Goal: Task Accomplishment & Management: Complete application form

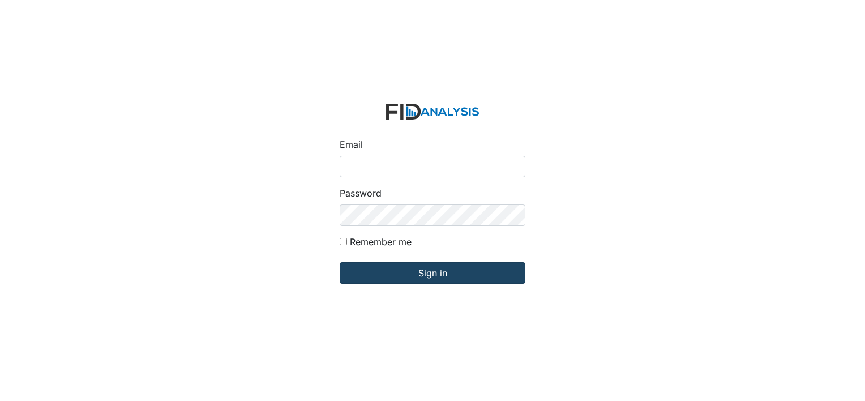
type input "[EMAIL_ADDRESS][DOMAIN_NAME]"
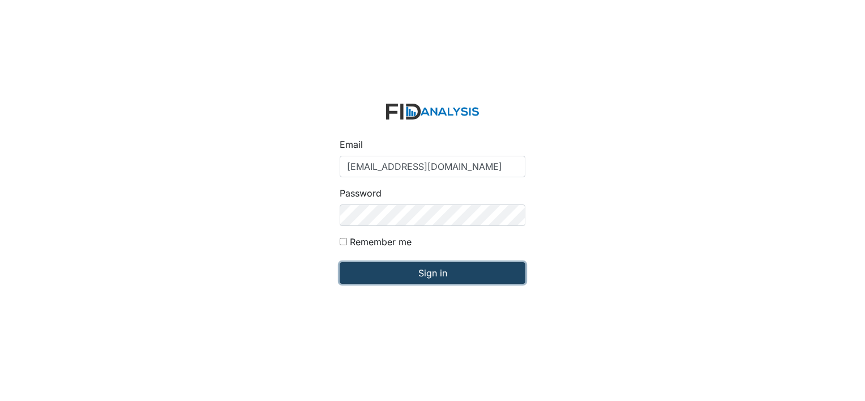
click at [417, 271] on input "Sign in" at bounding box center [433, 273] width 186 height 22
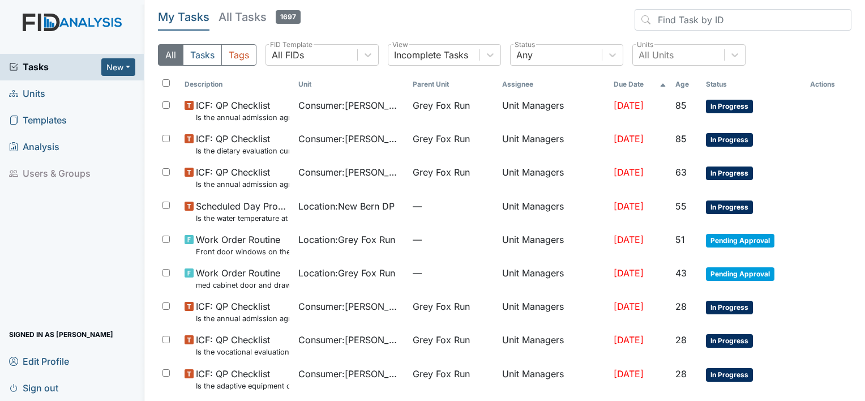
click at [37, 92] on span "Units" at bounding box center [27, 94] width 36 height 18
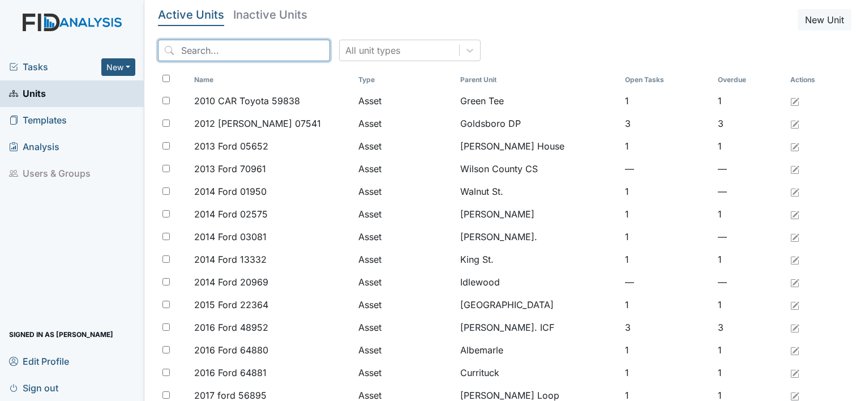
click at [208, 48] on input "search" at bounding box center [244, 51] width 172 height 22
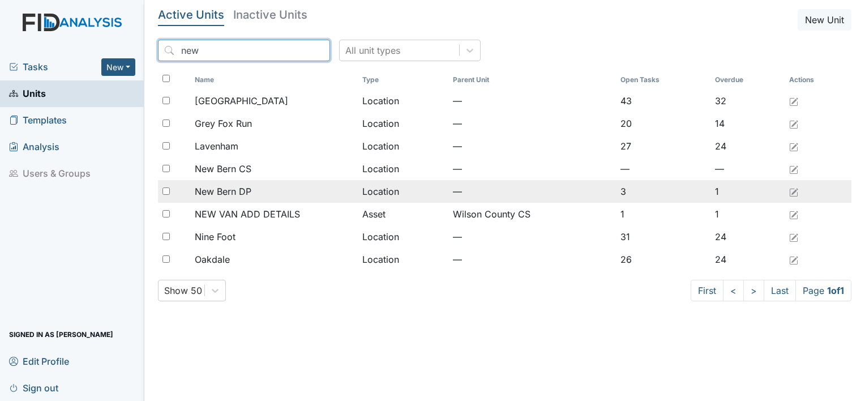
type input "new"
click at [245, 191] on span "New Bern DP" at bounding box center [223, 192] width 57 height 14
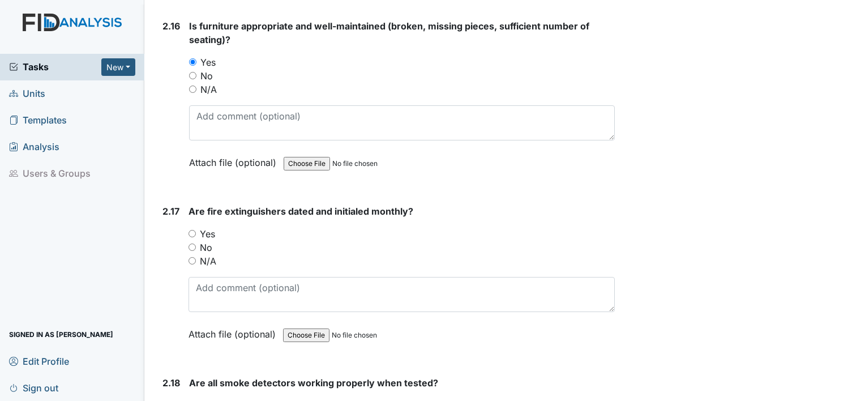
scroll to position [3553, 0]
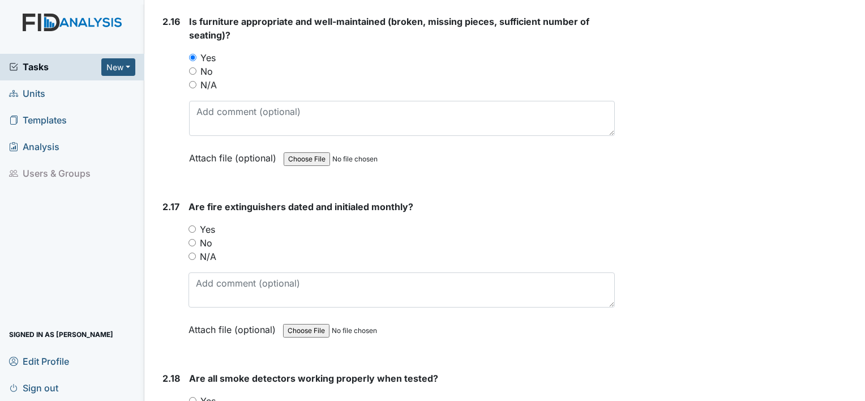
click at [189, 225] on input "Yes" at bounding box center [192, 228] width 7 height 7
radio input "true"
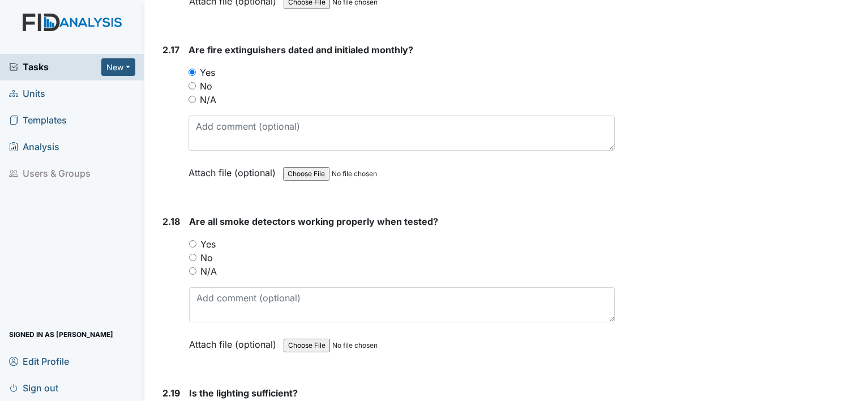
scroll to position [3712, 0]
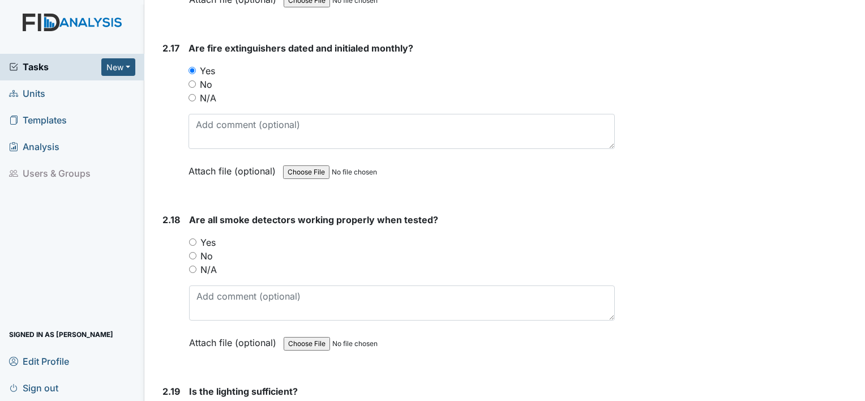
click at [192, 238] on input "Yes" at bounding box center [192, 241] width 7 height 7
radio input "true"
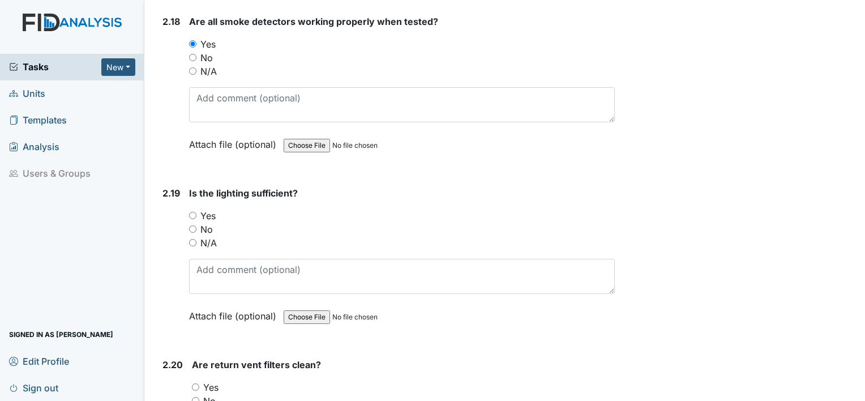
scroll to position [3912, 0]
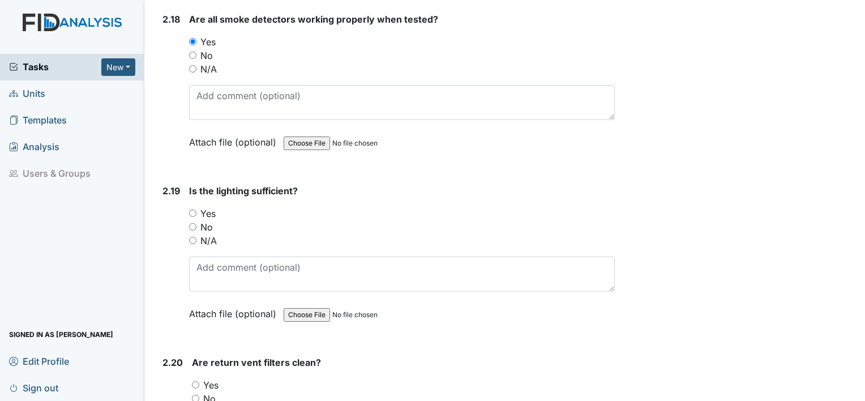
click at [190, 209] on input "Yes" at bounding box center [192, 212] width 7 height 7
radio input "true"
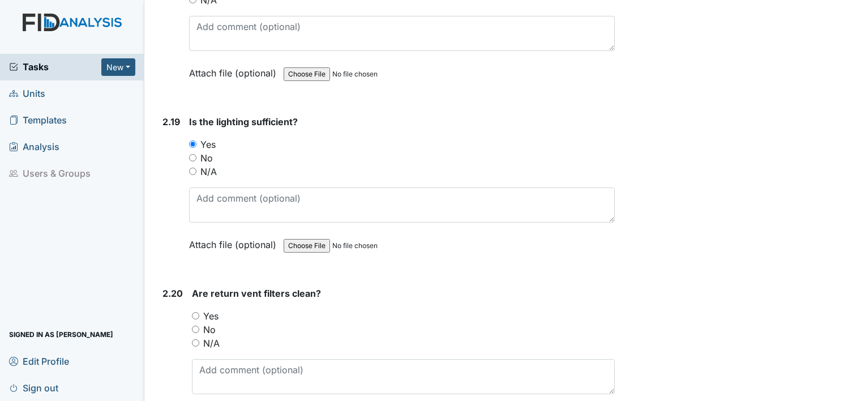
scroll to position [3984, 0]
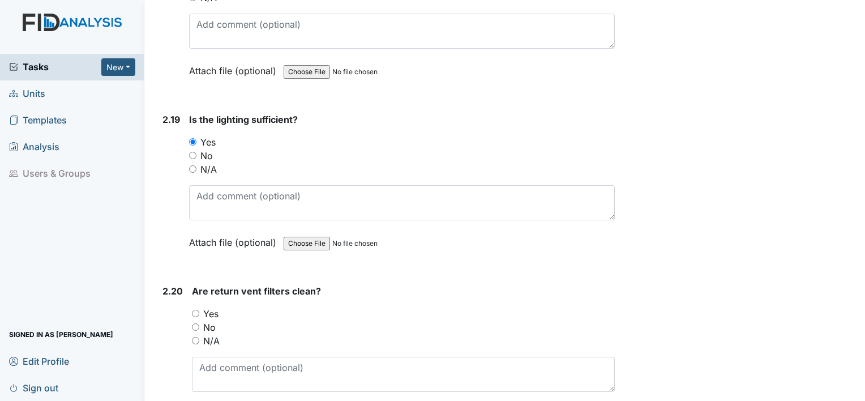
click at [194, 337] on input "N/A" at bounding box center [195, 340] width 7 height 7
radio input "true"
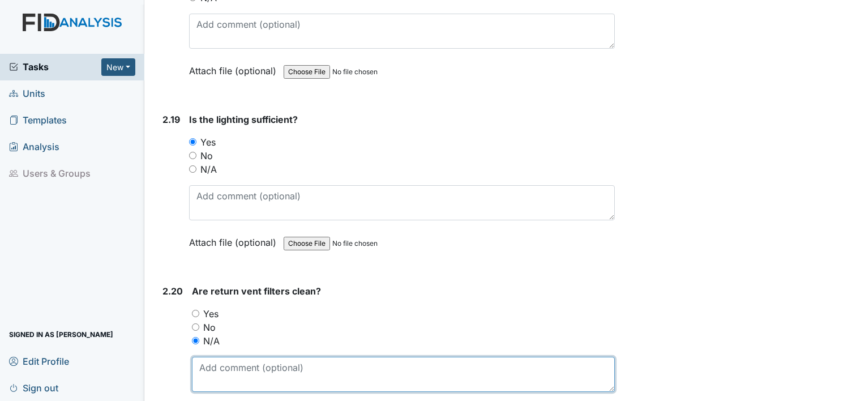
click at [231, 357] on textarea at bounding box center [403, 374] width 423 height 35
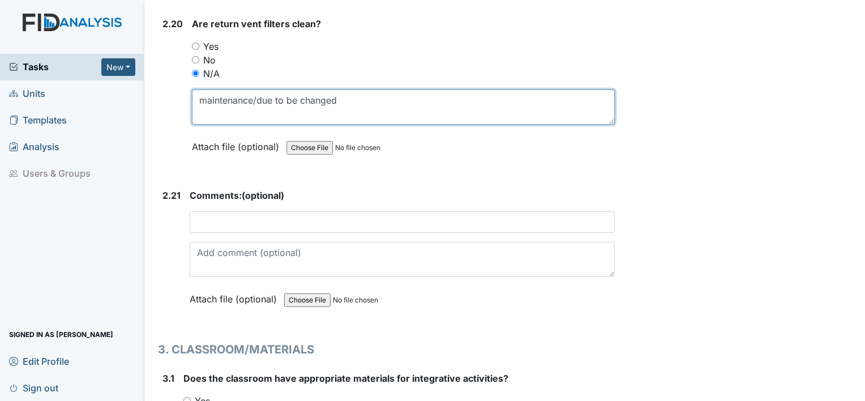
scroll to position [4253, 0]
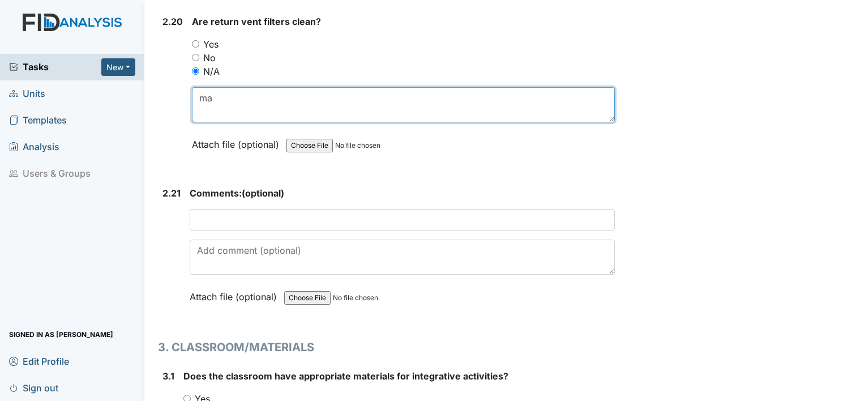
type textarea "m"
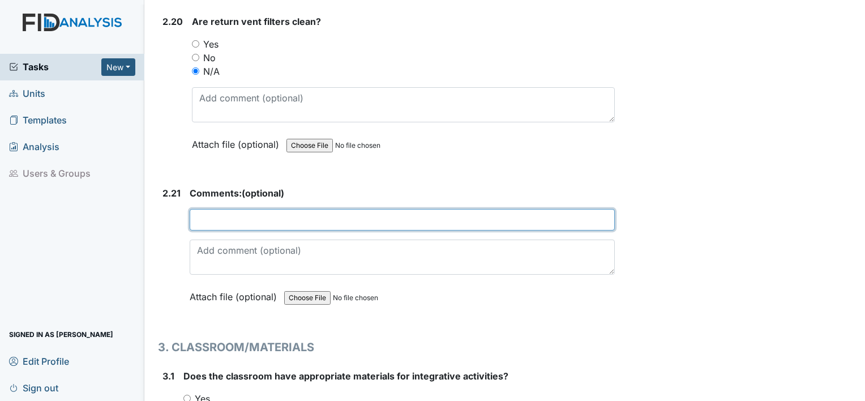
click at [240, 209] on input "text" at bounding box center [402, 220] width 425 height 22
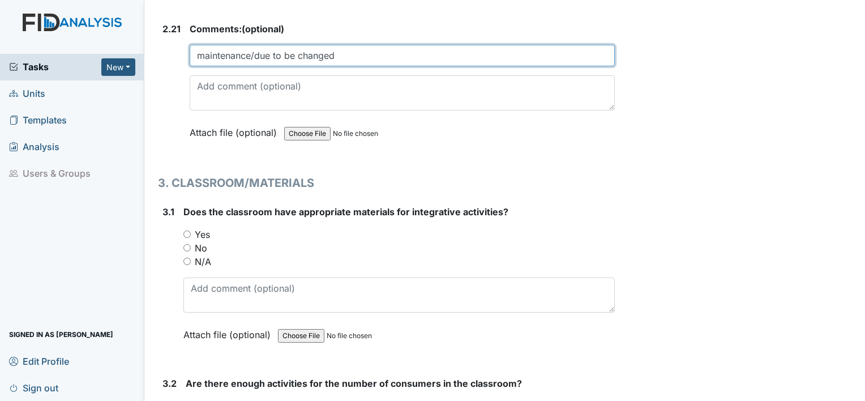
scroll to position [4420, 0]
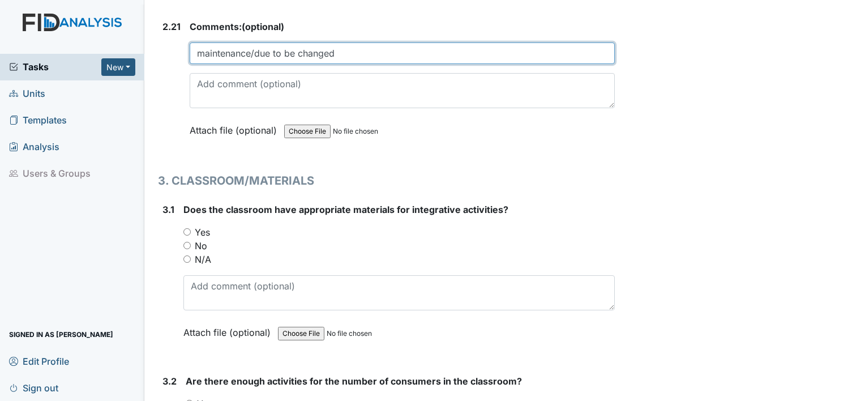
type input "maintenance/due to be changed"
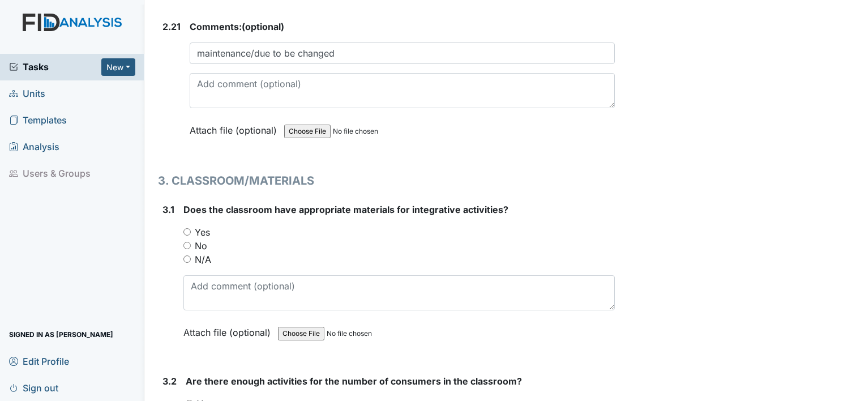
click at [189, 228] on input "Yes" at bounding box center [186, 231] width 7 height 7
radio input "true"
click at [190, 400] on input "Yes" at bounding box center [189, 403] width 7 height 7
radio input "true"
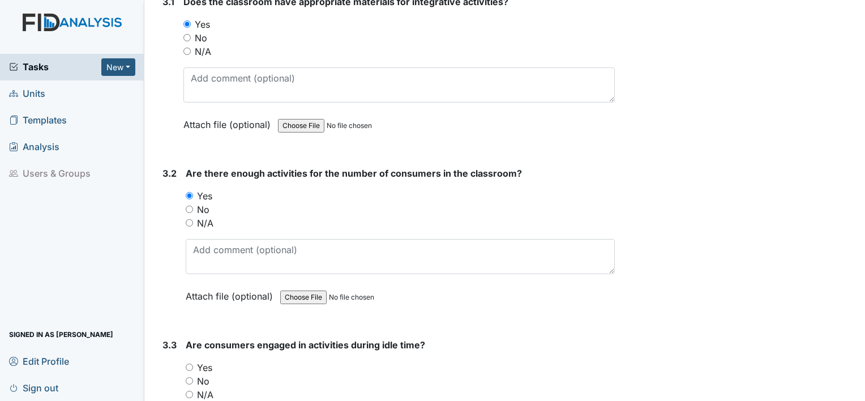
scroll to position [4636, 0]
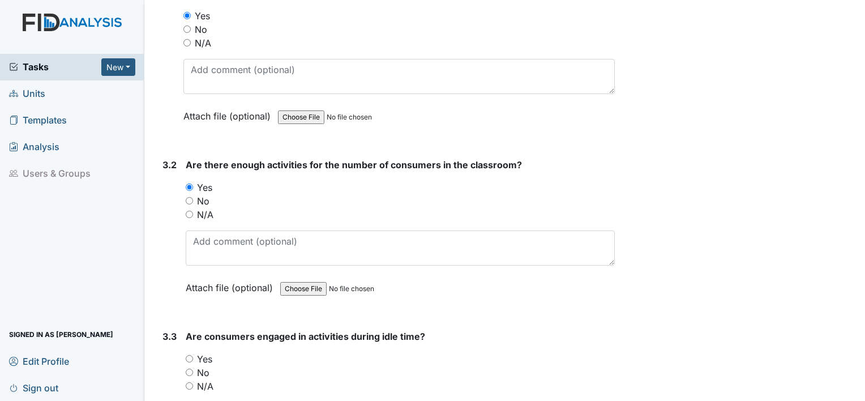
click at [189, 355] on input "Yes" at bounding box center [189, 358] width 7 height 7
radio input "true"
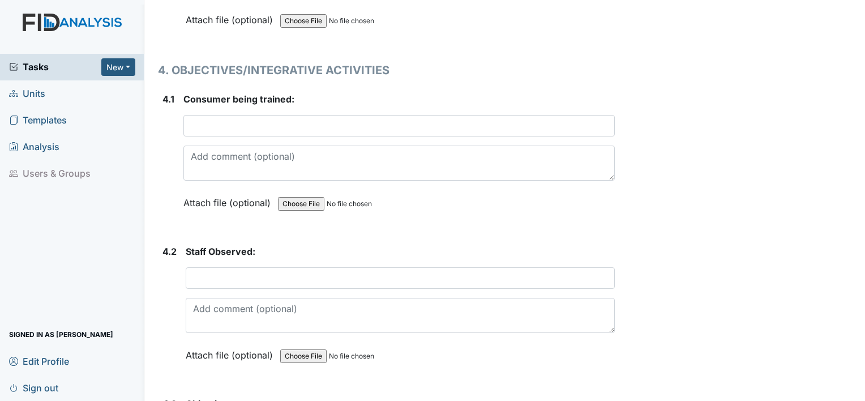
scroll to position [5078, 0]
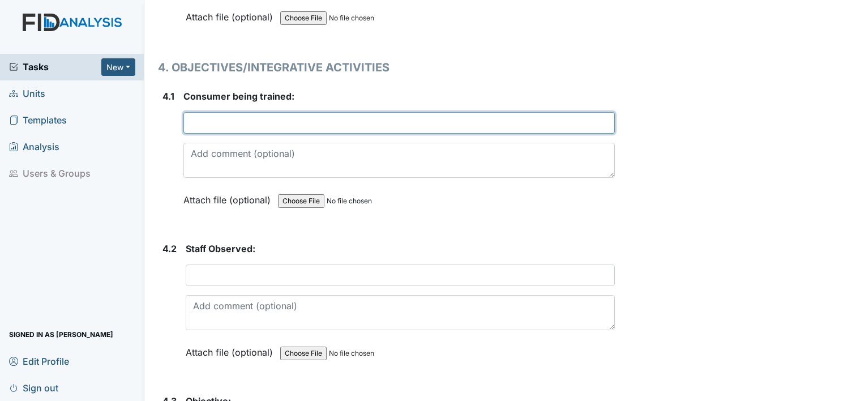
click at [228, 112] on input "text" at bounding box center [398, 123] width 431 height 22
type input "JO"
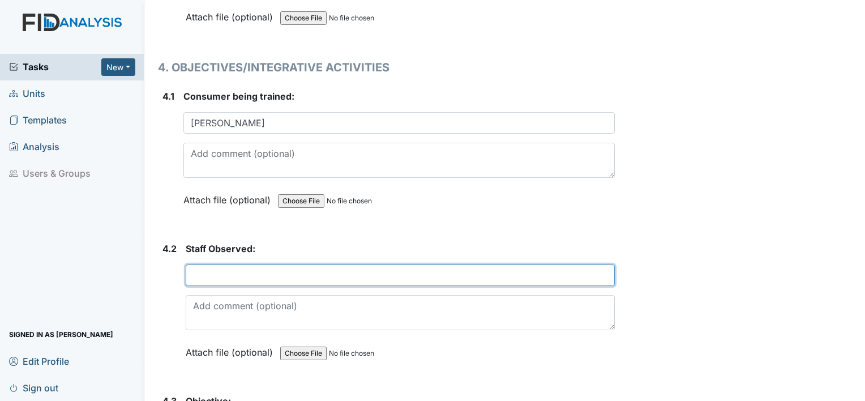
click at [213, 264] on input "text" at bounding box center [400, 275] width 429 height 22
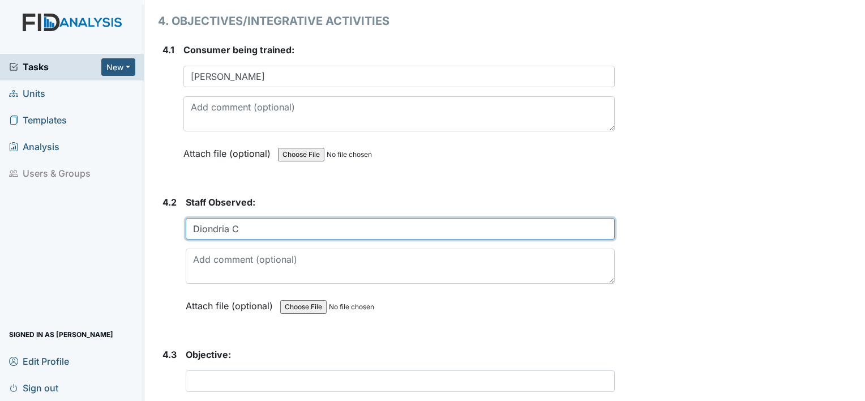
scroll to position [5127, 0]
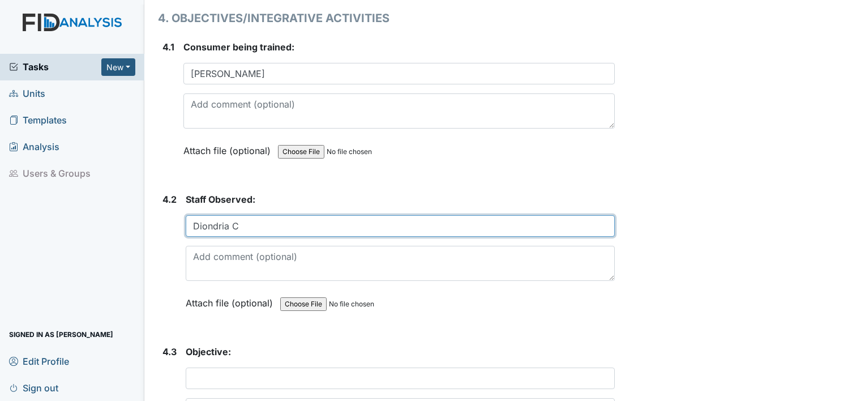
type input "Diondria C"
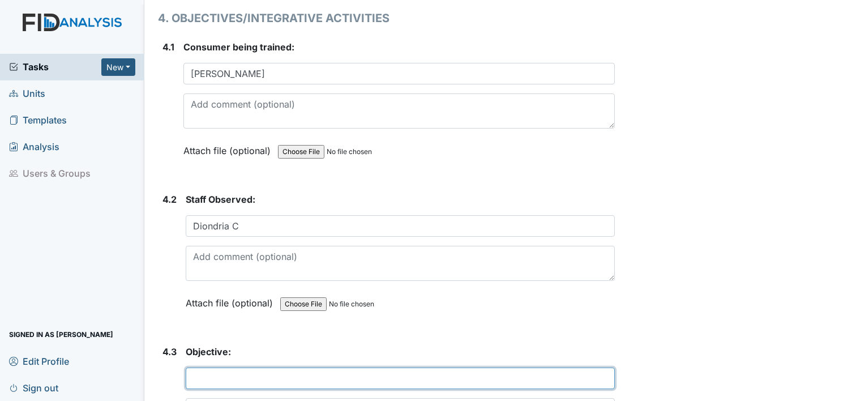
click at [239, 367] on input "text" at bounding box center [400, 378] width 429 height 22
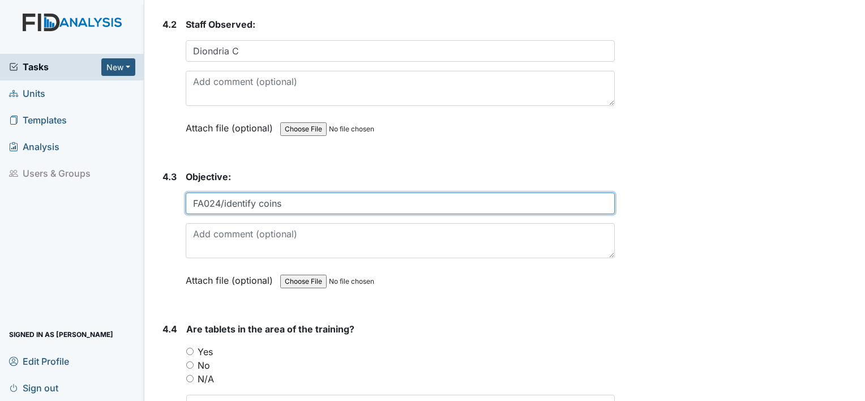
scroll to position [5354, 0]
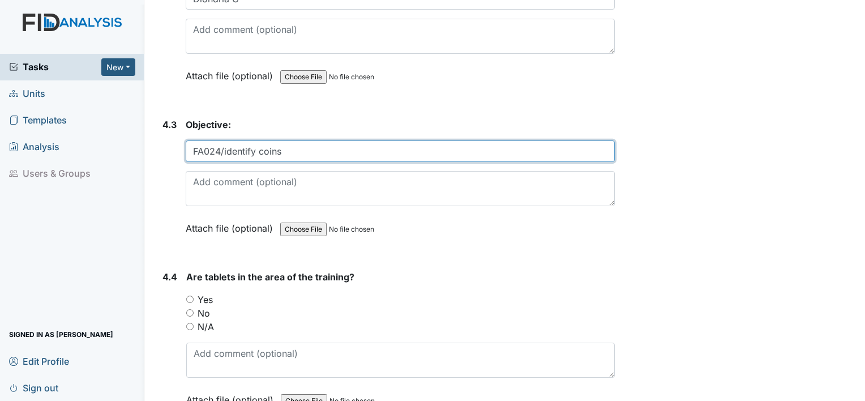
type input "FA024/identify coins"
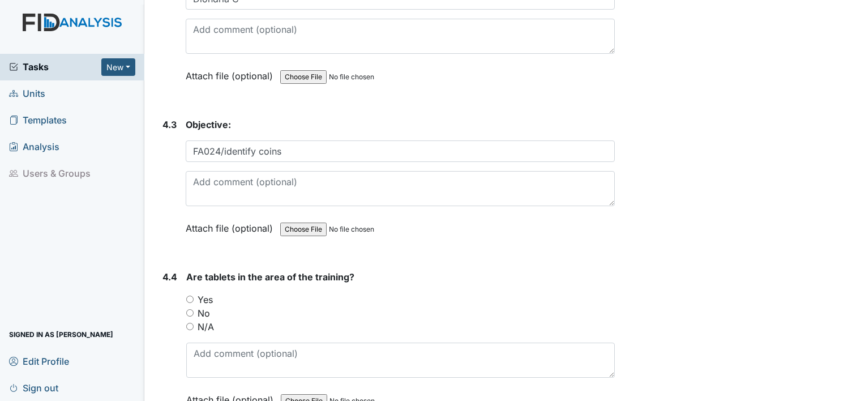
click at [189, 296] on input "Yes" at bounding box center [189, 299] width 7 height 7
radio input "true"
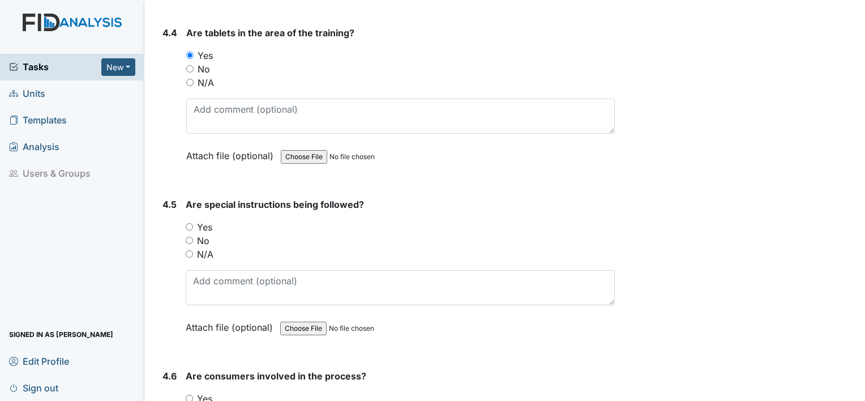
scroll to position [5601, 0]
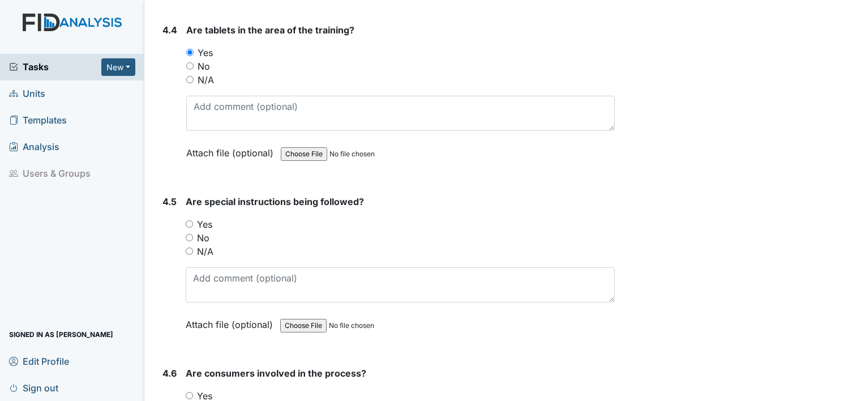
click at [187, 220] on input "Yes" at bounding box center [189, 223] width 7 height 7
radio input "true"
click at [188, 392] on input "Yes" at bounding box center [189, 395] width 7 height 7
radio input "true"
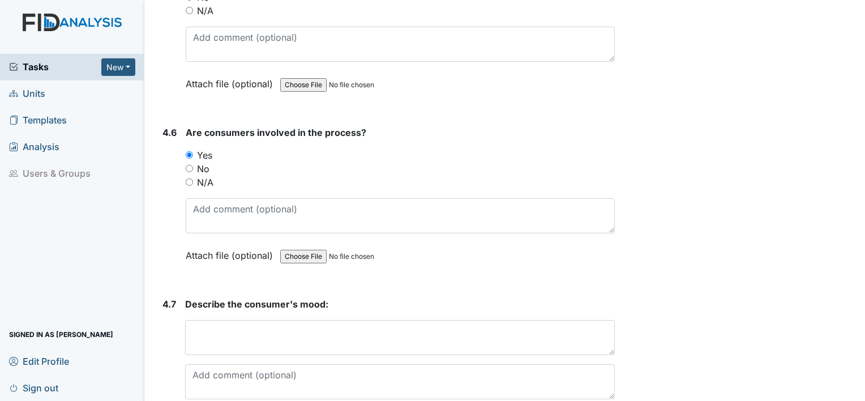
scroll to position [5844, 0]
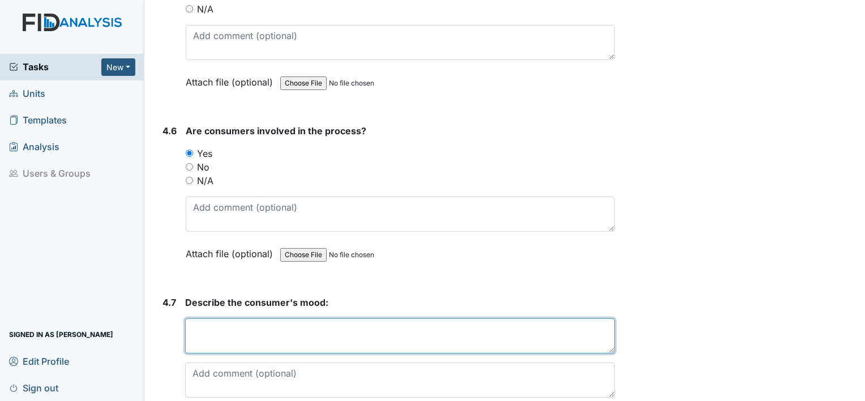
click at [259, 319] on textarea at bounding box center [400, 335] width 430 height 35
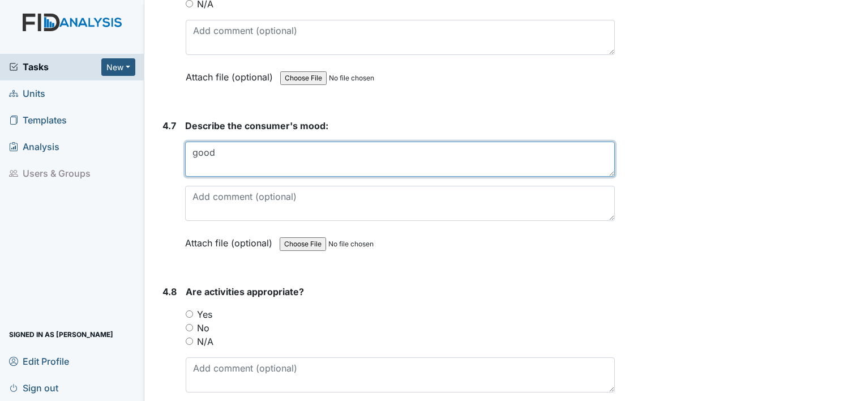
scroll to position [6021, 0]
type textarea "good"
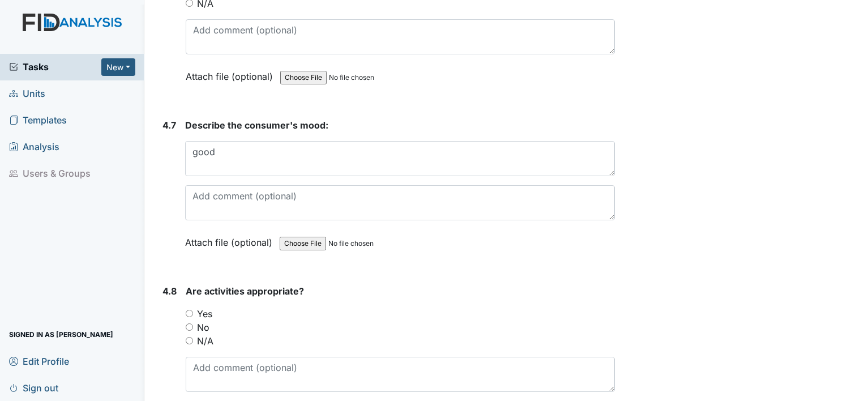
click at [186, 310] on input "Yes" at bounding box center [189, 313] width 7 height 7
radio input "true"
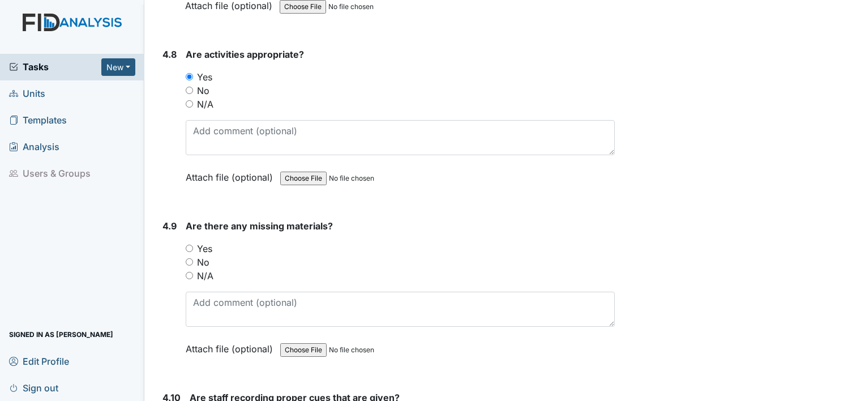
scroll to position [6258, 0]
click at [189, 258] on input "No" at bounding box center [189, 261] width 7 height 7
radio input "true"
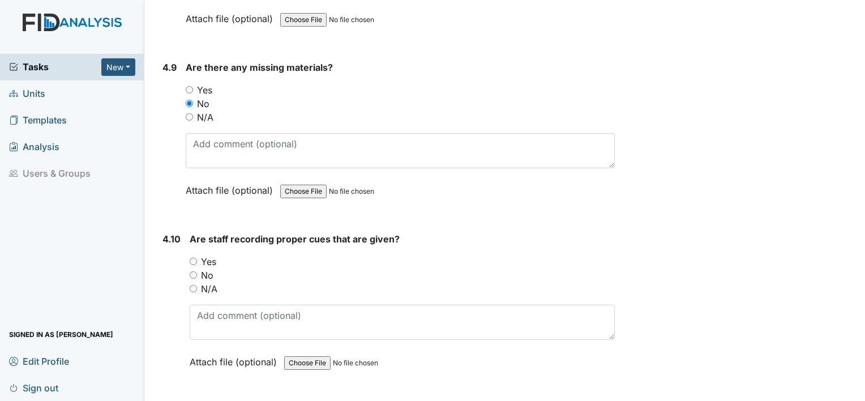
scroll to position [6418, 0]
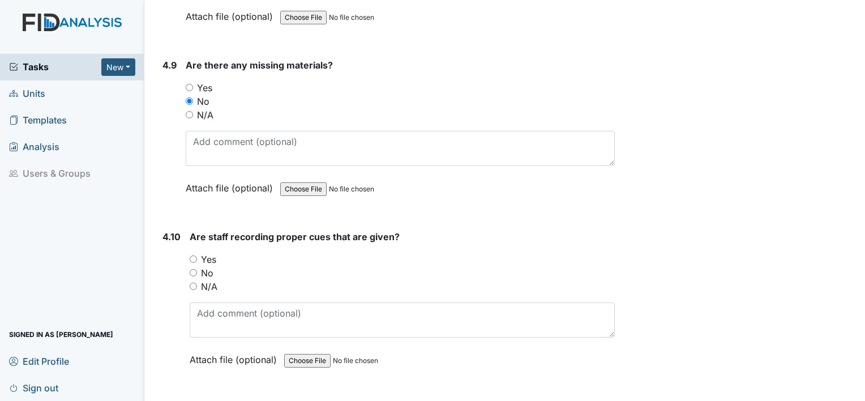
click at [192, 255] on input "Yes" at bounding box center [193, 258] width 7 height 7
radio input "true"
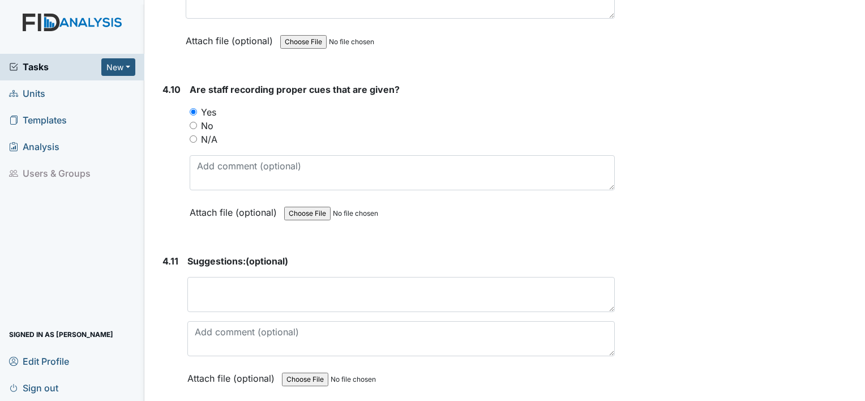
scroll to position [6567, 0]
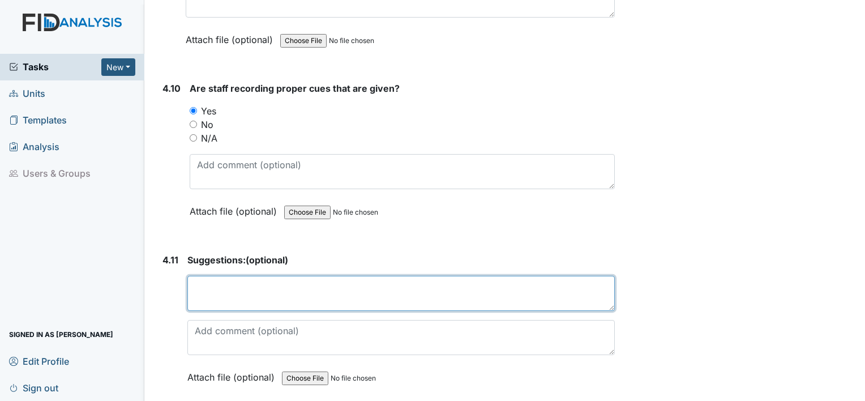
click at [229, 276] on textarea at bounding box center [400, 293] width 427 height 35
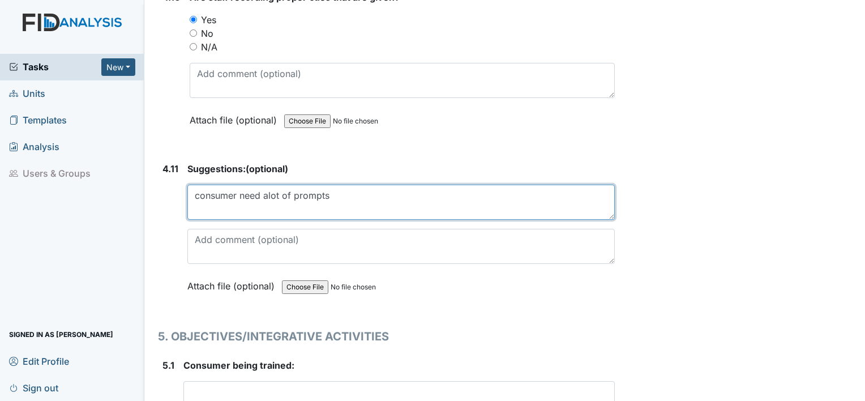
scroll to position [6666, 0]
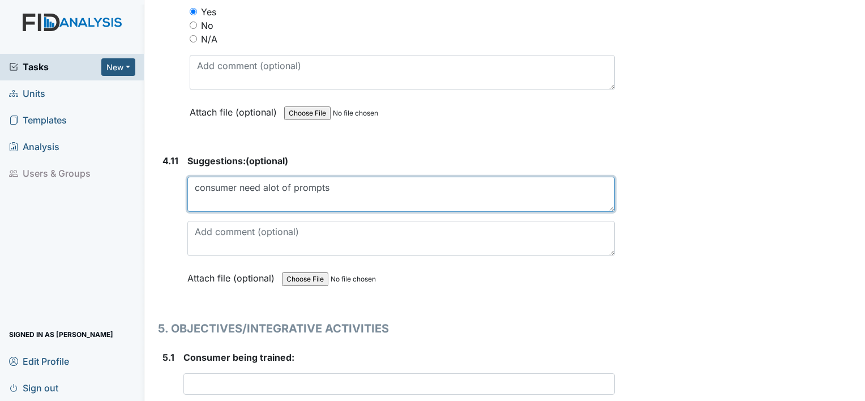
type textarea "consumer need alot of prompts"
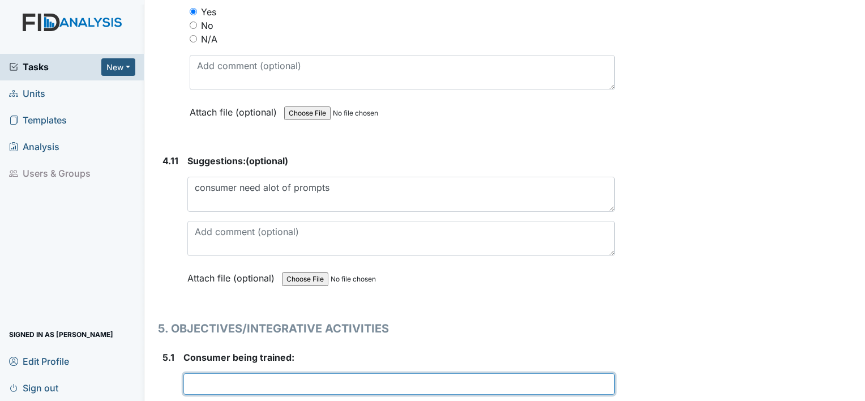
click at [223, 373] on input "text" at bounding box center [398, 384] width 431 height 22
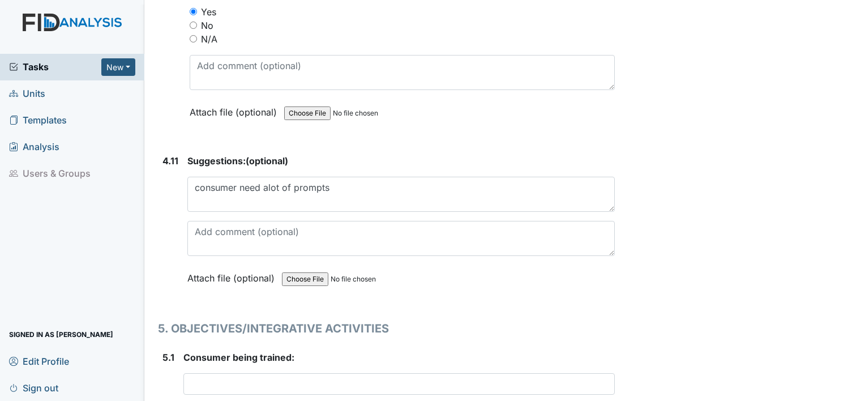
click at [498, 294] on div "1. ENVIRONMENTAL/OUTSIDE 1.1 Is the area around workshop free of debris? You mu…" at bounding box center [386, 204] width 457 height 13434
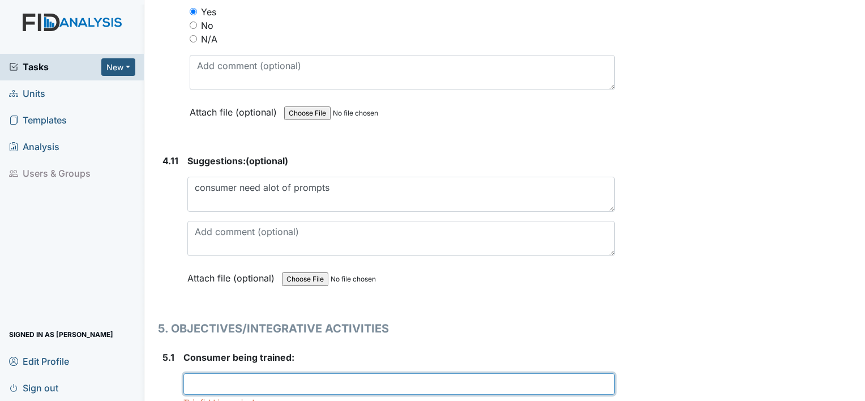
click at [281, 373] on input "text" at bounding box center [398, 384] width 431 height 22
type input "CB"
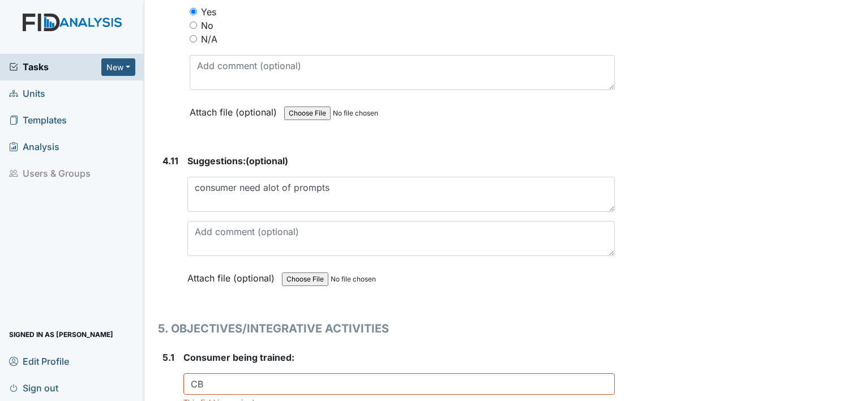
click at [657, 333] on div "Archive Task × Are you sure you want to archive this task? It will appear as in…" at bounding box center [741, 138] width 237 height 13591
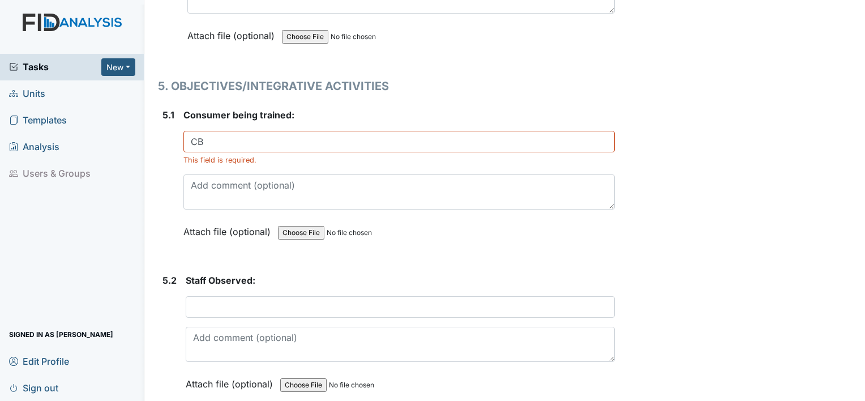
scroll to position [6916, 0]
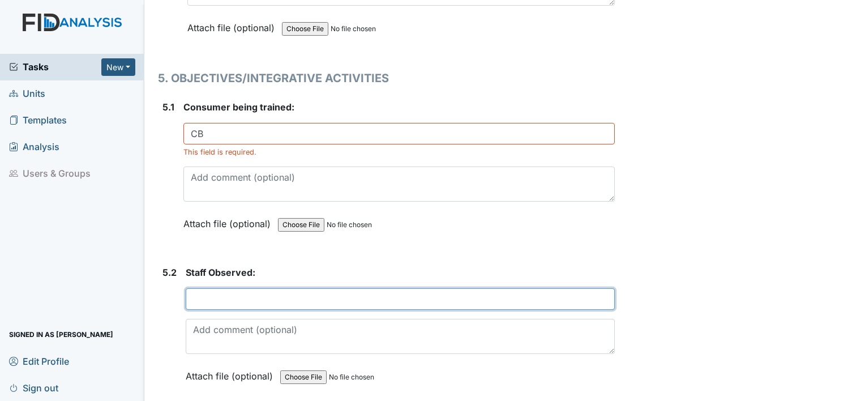
click at [270, 288] on input "text" at bounding box center [400, 299] width 429 height 22
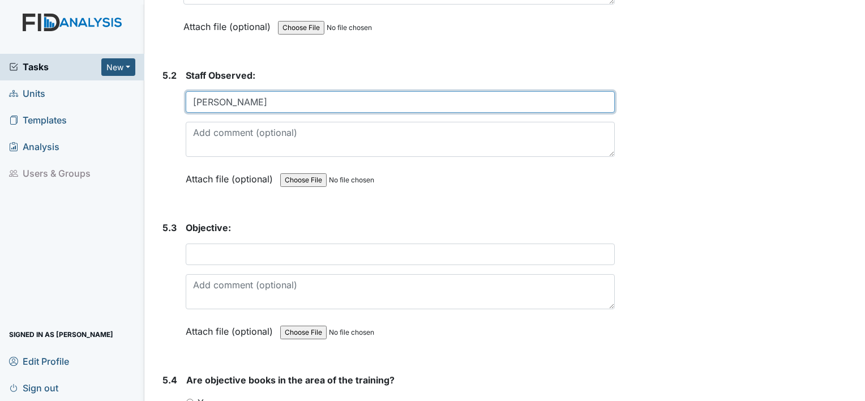
scroll to position [7127, 0]
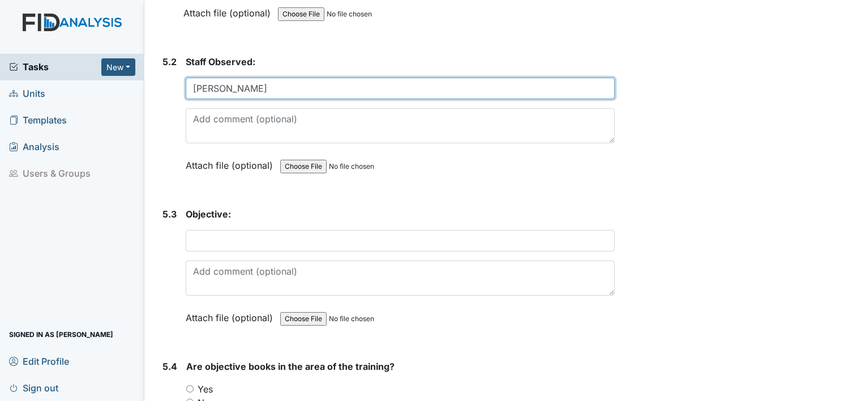
type input "Timothy T"
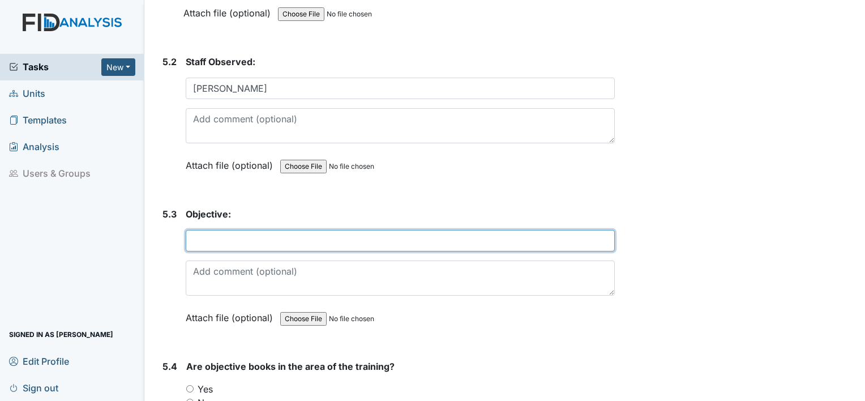
click at [245, 230] on input "text" at bounding box center [400, 241] width 429 height 22
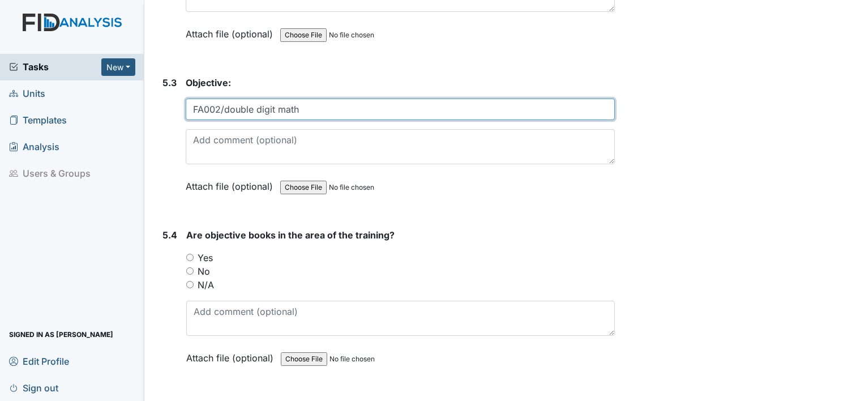
scroll to position [7261, 0]
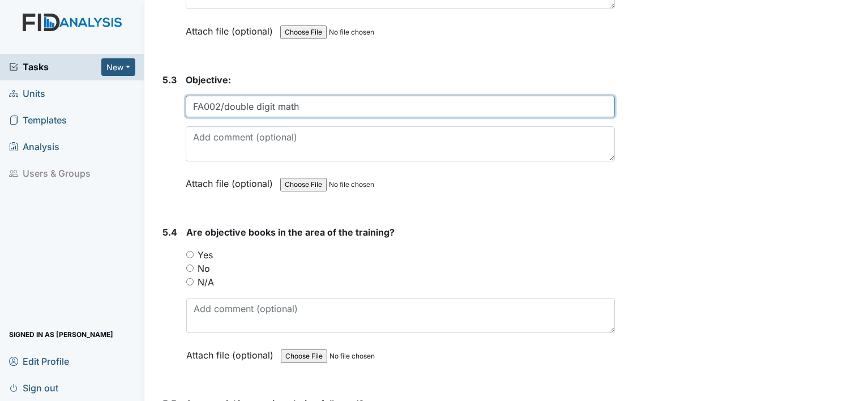
type input "FA002/double digit math"
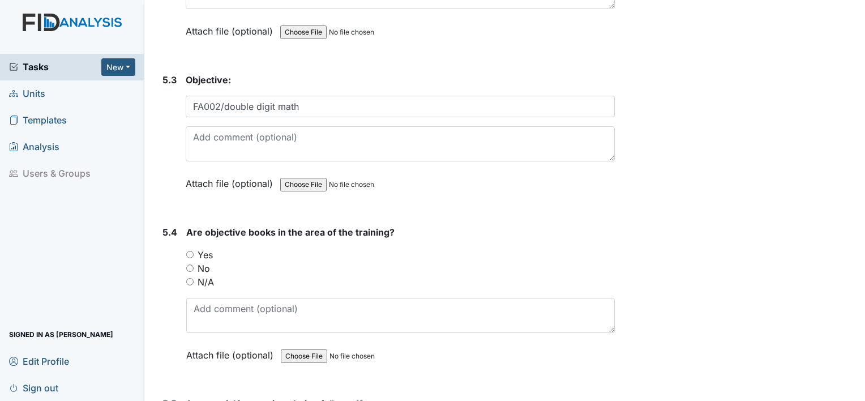
click at [191, 251] on input "Yes" at bounding box center [189, 254] width 7 height 7
radio input "true"
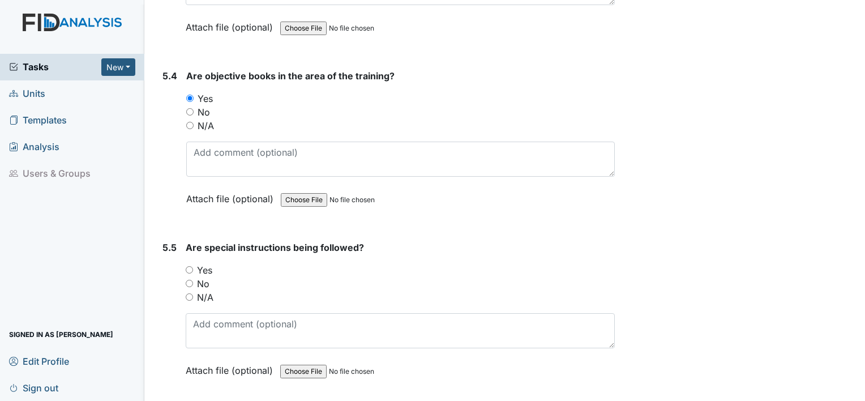
scroll to position [7417, 0]
click at [190, 266] on input "Yes" at bounding box center [189, 269] width 7 height 7
radio input "true"
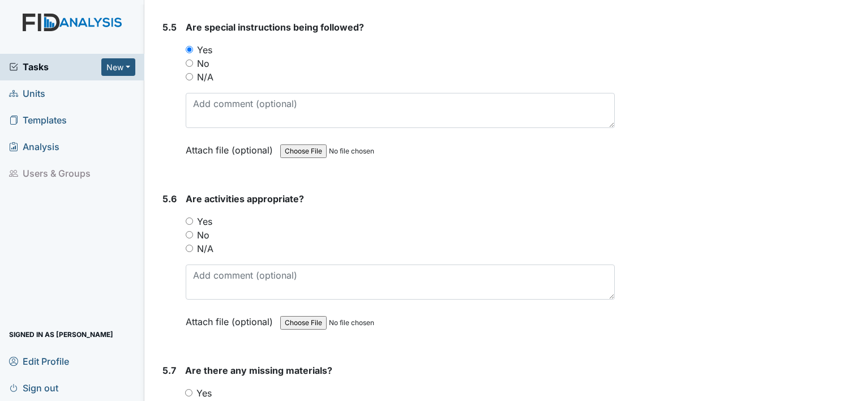
scroll to position [7651, 0]
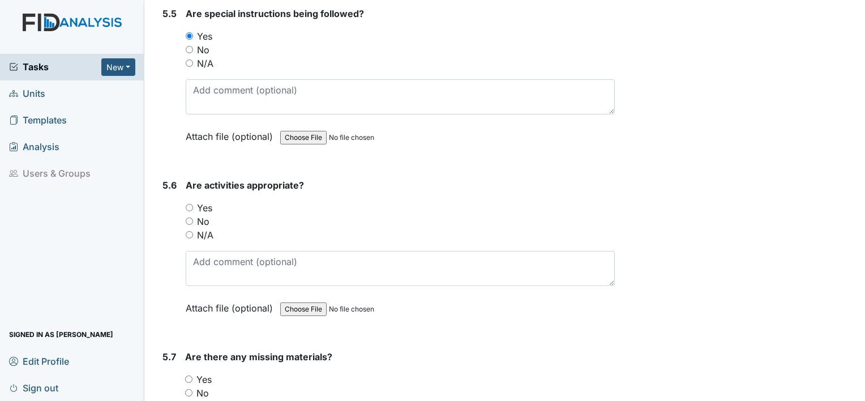
click at [190, 204] on input "Yes" at bounding box center [189, 207] width 7 height 7
radio input "true"
click at [188, 389] on input "No" at bounding box center [188, 392] width 7 height 7
radio input "true"
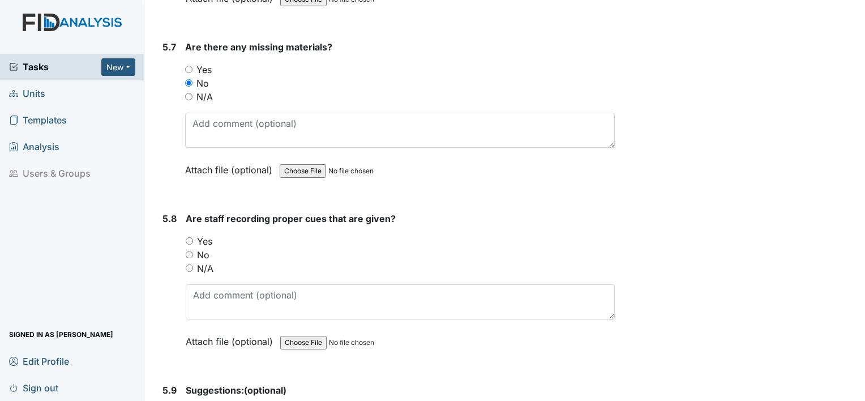
scroll to position [7961, 0]
click at [187, 237] on input "Yes" at bounding box center [189, 240] width 7 height 7
radio input "true"
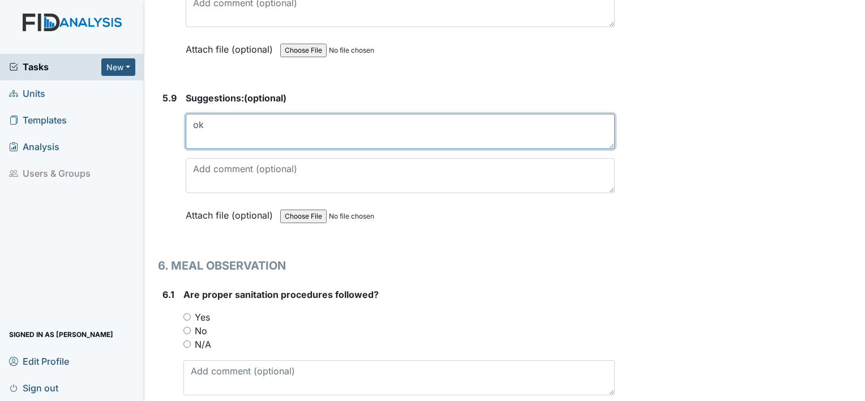
scroll to position [8255, 0]
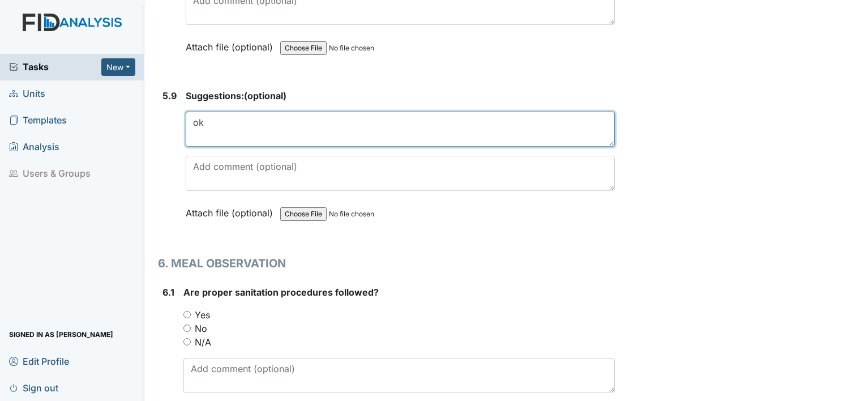
type textarea "o"
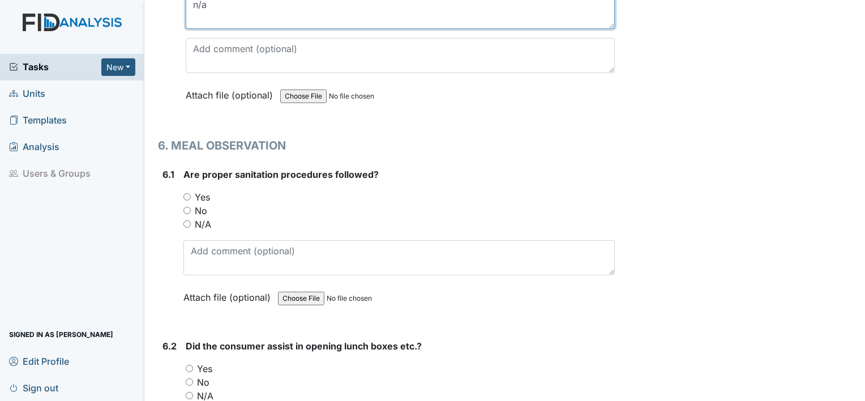
scroll to position [8389, 0]
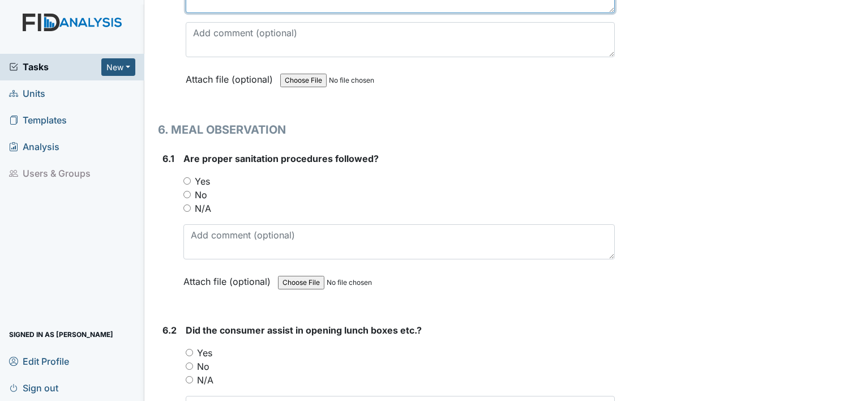
type textarea "n/a"
click at [188, 177] on input "Yes" at bounding box center [186, 180] width 7 height 7
radio input "true"
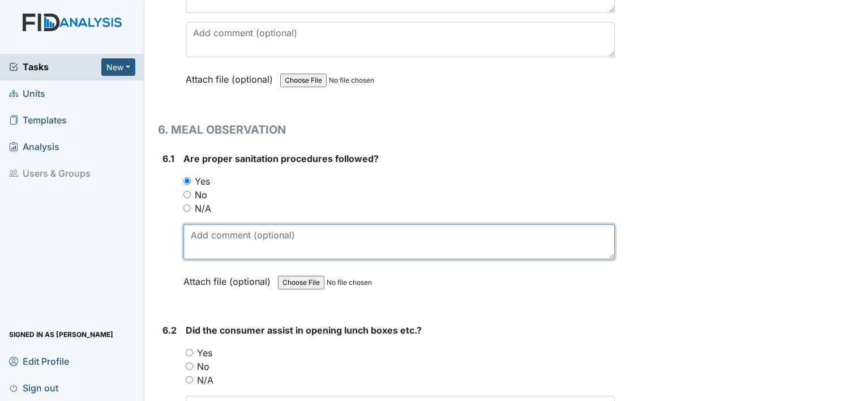
click at [198, 224] on textarea at bounding box center [398, 241] width 431 height 35
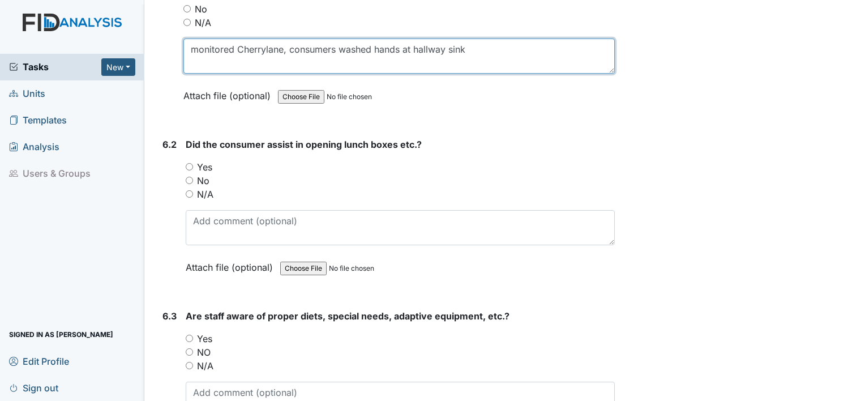
scroll to position [8574, 0]
type textarea "monitored Cherrylane, consumers washed hands at hallway sink"
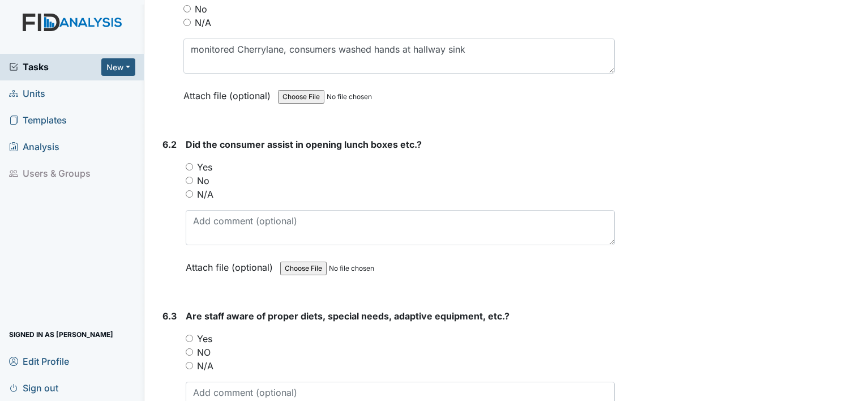
click at [190, 163] on input "Yes" at bounding box center [189, 166] width 7 height 7
radio input "true"
click at [188, 335] on input "Yes" at bounding box center [189, 338] width 7 height 7
radio input "true"
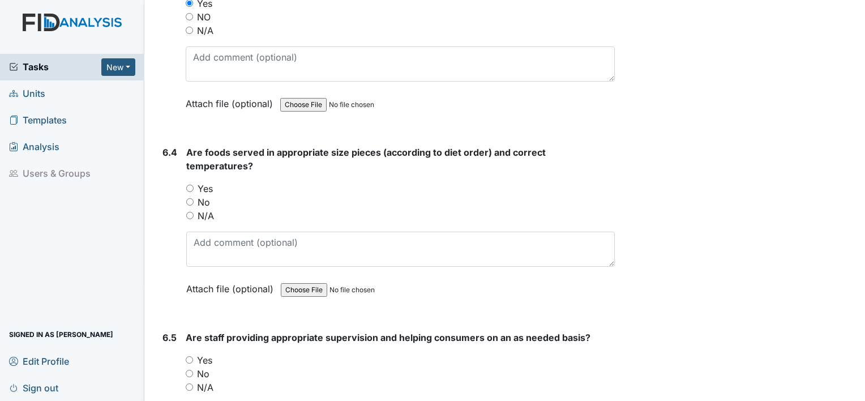
scroll to position [8911, 0]
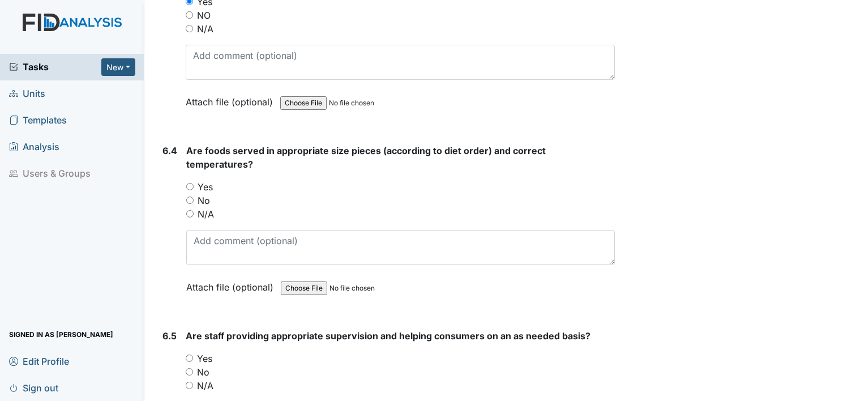
click at [188, 196] on input "No" at bounding box center [189, 199] width 7 height 7
radio input "true"
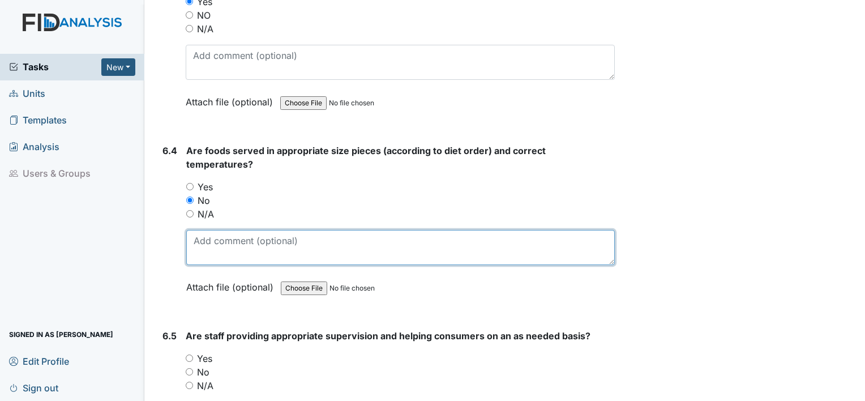
click at [230, 230] on textarea at bounding box center [400, 247] width 429 height 35
type textarea "one client sandwich was whole"
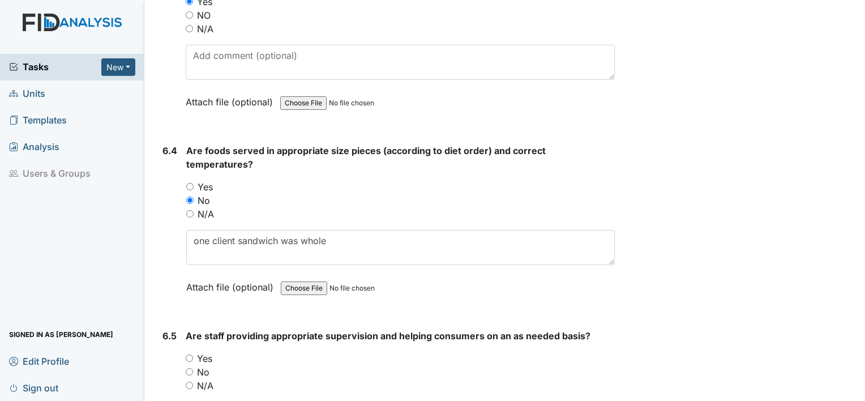
click at [189, 354] on input "Yes" at bounding box center [189, 357] width 7 height 7
radio input "true"
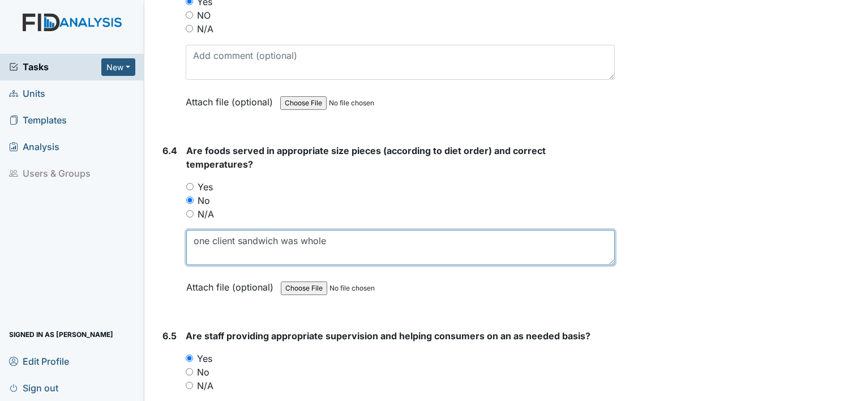
click at [332, 230] on textarea "one client sandwich was whole" at bounding box center [400, 247] width 429 height 35
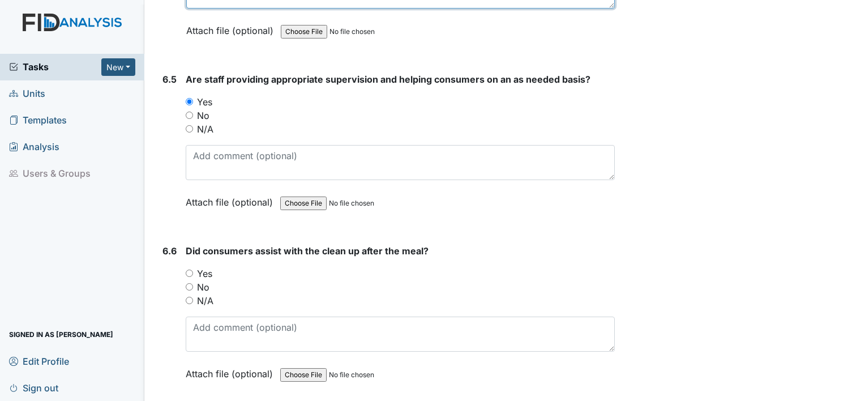
scroll to position [9170, 0]
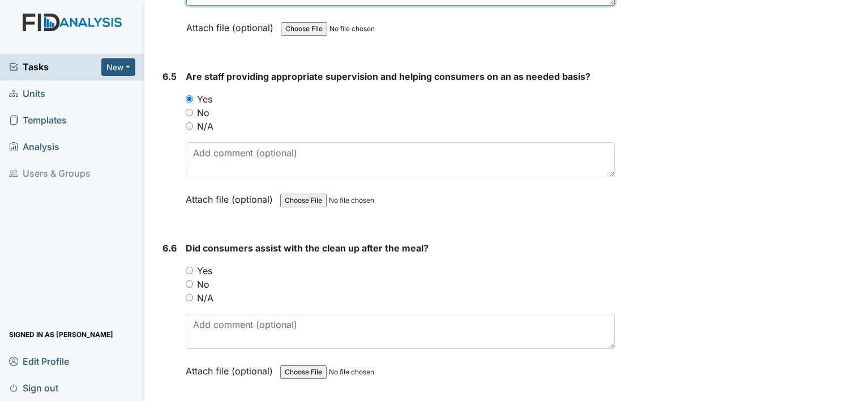
type textarea "one client sandwich was whole, had to be cut in pieces"
click at [190, 267] on input "Yes" at bounding box center [189, 270] width 7 height 7
radio input "true"
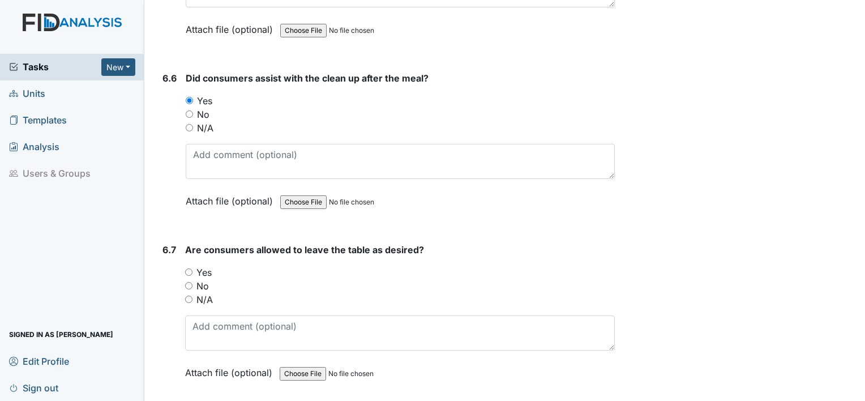
scroll to position [9345, 0]
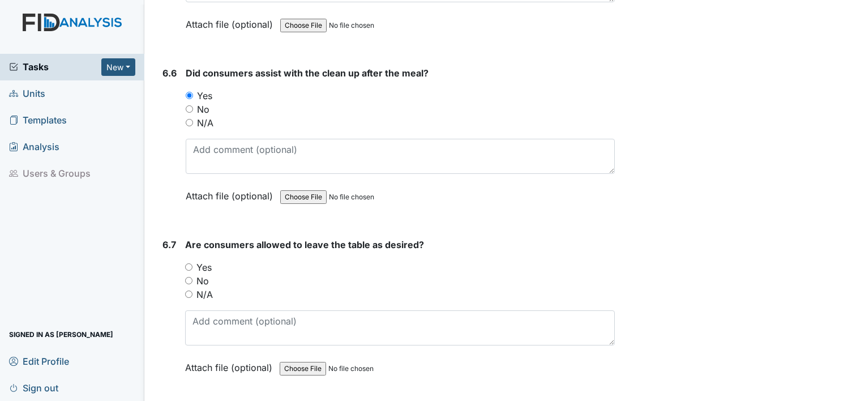
click at [191, 263] on input "Yes" at bounding box center [188, 266] width 7 height 7
radio input "true"
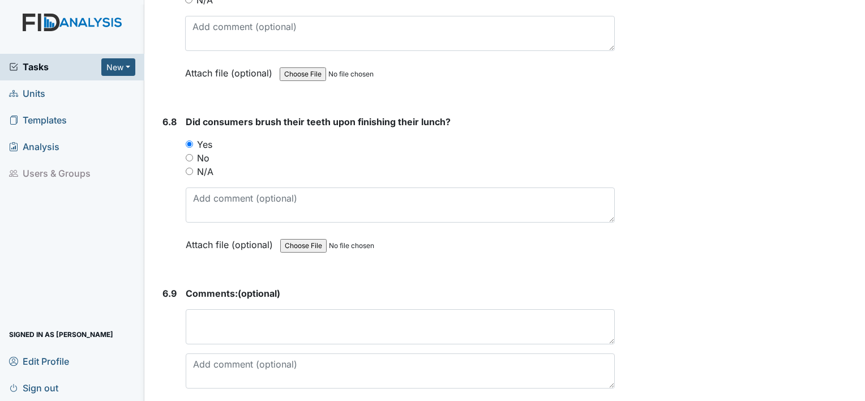
scroll to position [9640, 0]
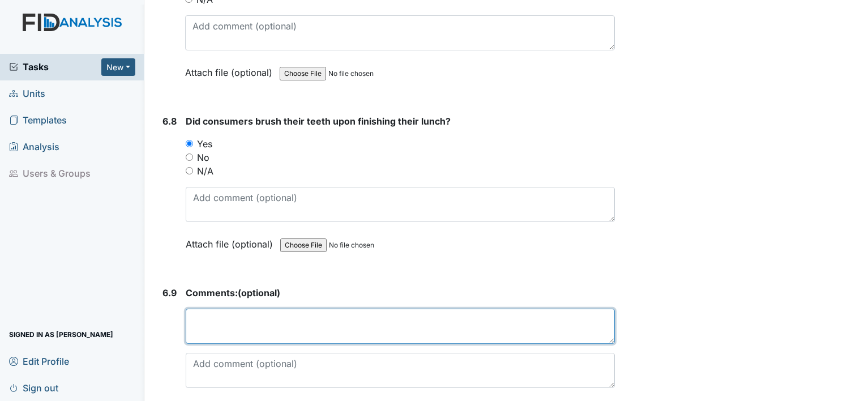
click at [248, 309] on textarea at bounding box center [400, 326] width 429 height 35
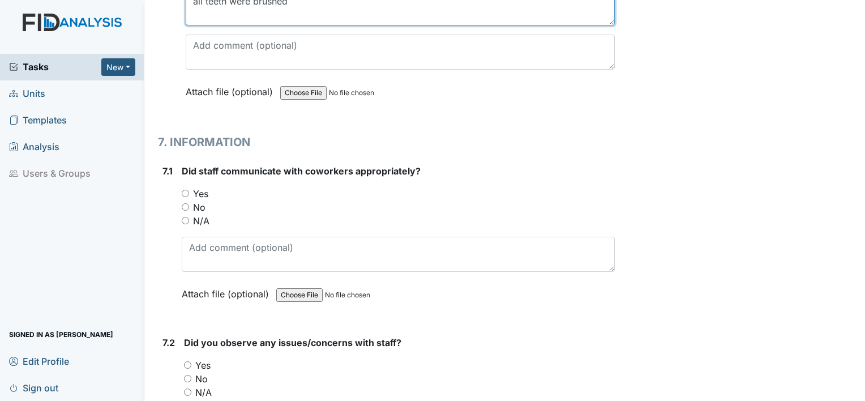
scroll to position [9969, 0]
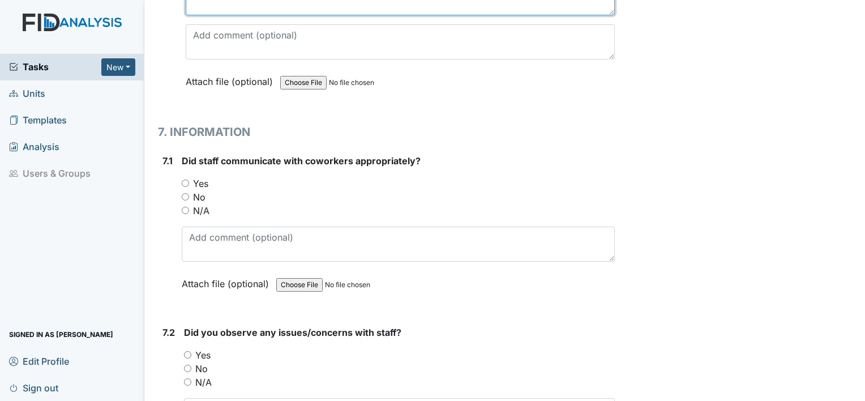
type textarea "all teeth were brushed"
click at [186, 179] on input "Yes" at bounding box center [185, 182] width 7 height 7
radio input "true"
click at [186, 365] on input "No" at bounding box center [187, 368] width 7 height 7
radio input "true"
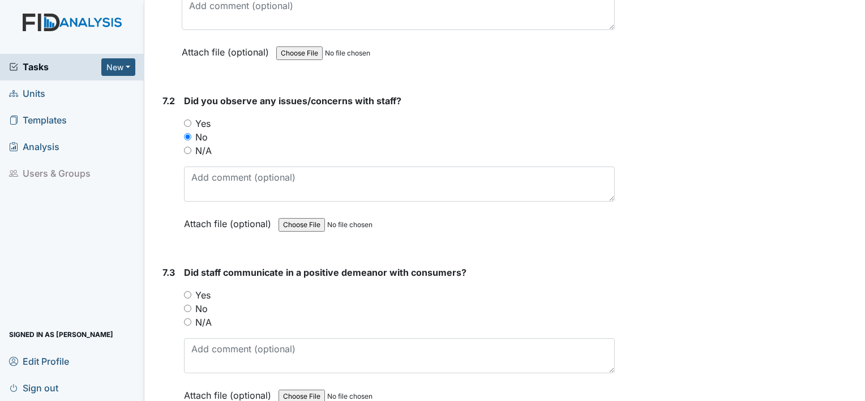
scroll to position [10204, 0]
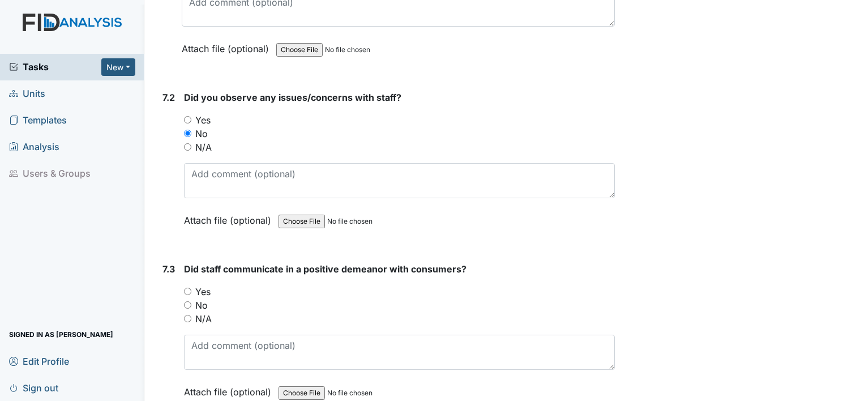
click at [187, 288] on input "Yes" at bounding box center [187, 291] width 7 height 7
radio input "true"
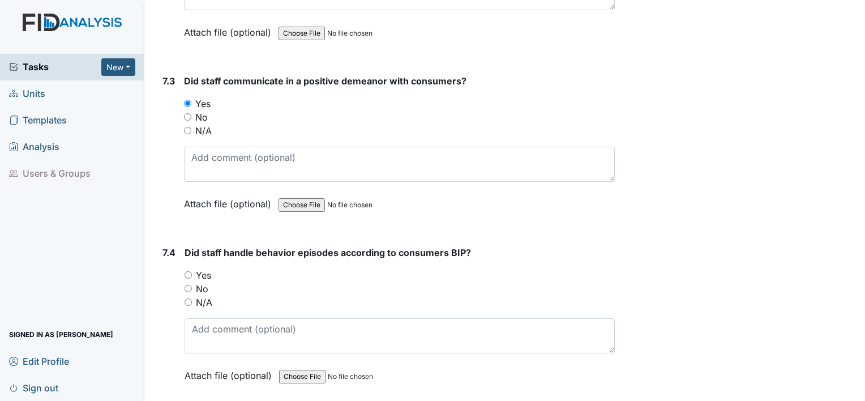
scroll to position [10392, 0]
click at [188, 271] on input "Yes" at bounding box center [188, 274] width 7 height 7
radio input "true"
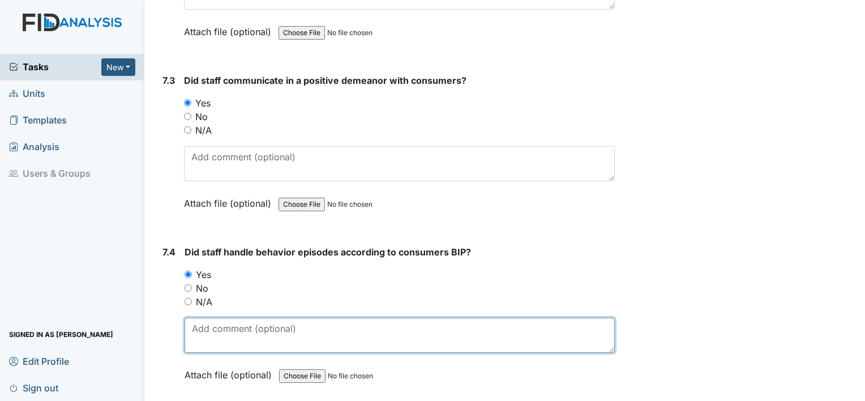
click at [237, 318] on textarea at bounding box center [400, 335] width 430 height 35
click at [501, 318] on textarea "one consumer was removed from lunch table to keep another consumer" at bounding box center [400, 335] width 430 height 35
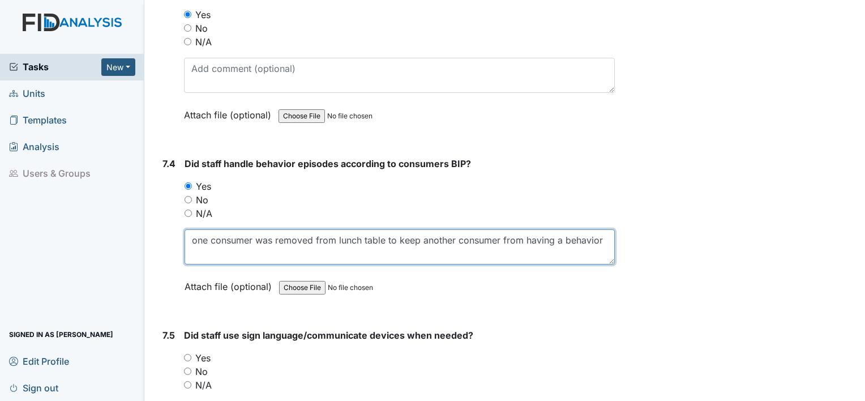
scroll to position [10481, 0]
type textarea "one consumer was removed from lunch table to keep another consumer from having …"
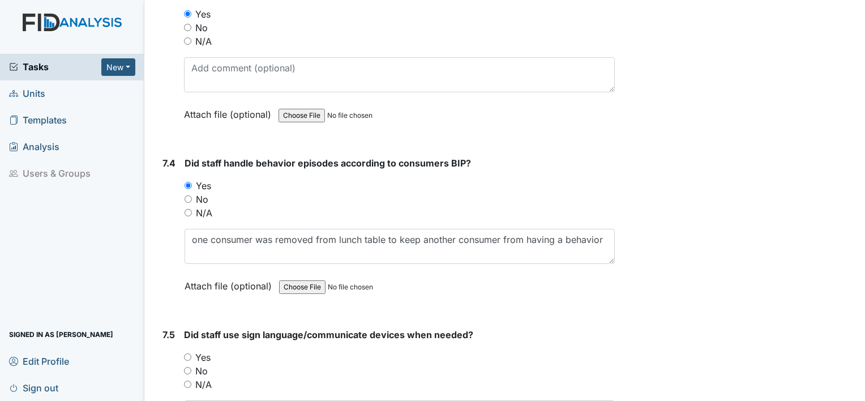
click at [188, 353] on input "Yes" at bounding box center [187, 356] width 7 height 7
radio input "true"
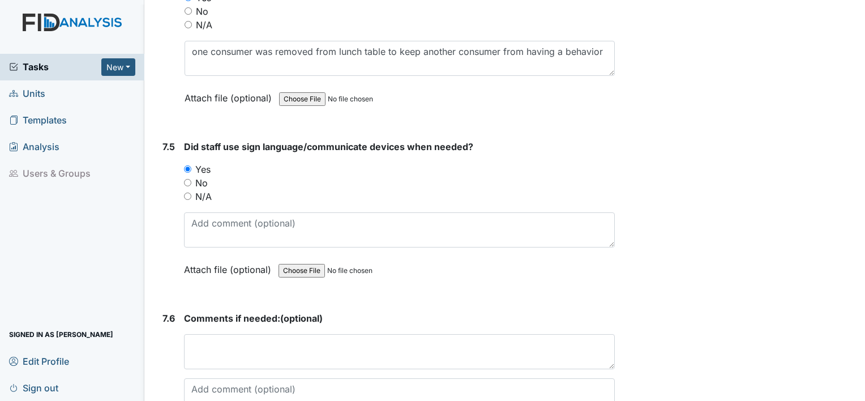
scroll to position [10677, 0]
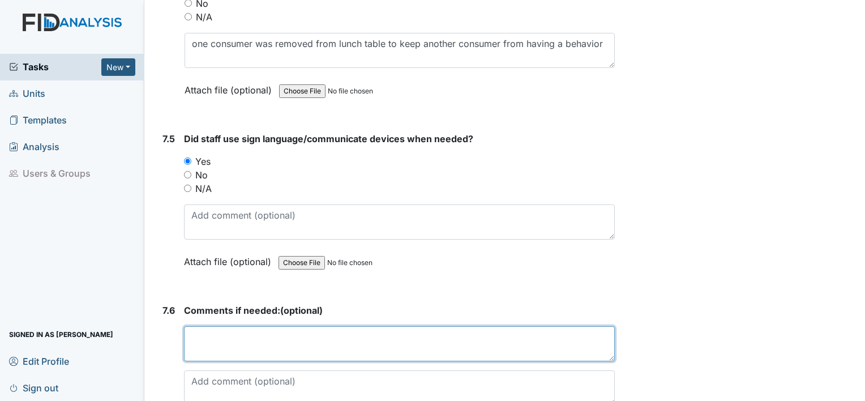
click at [245, 326] on textarea at bounding box center [399, 343] width 431 height 35
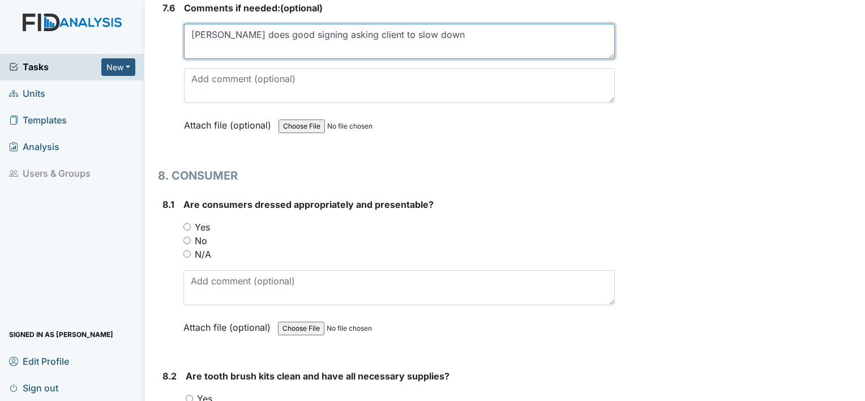
scroll to position [10988, 0]
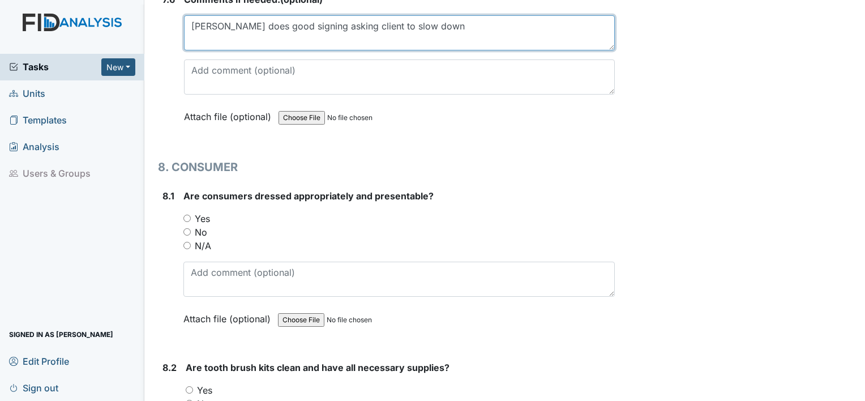
type textarea "Linda D does good signing asking client to slow down"
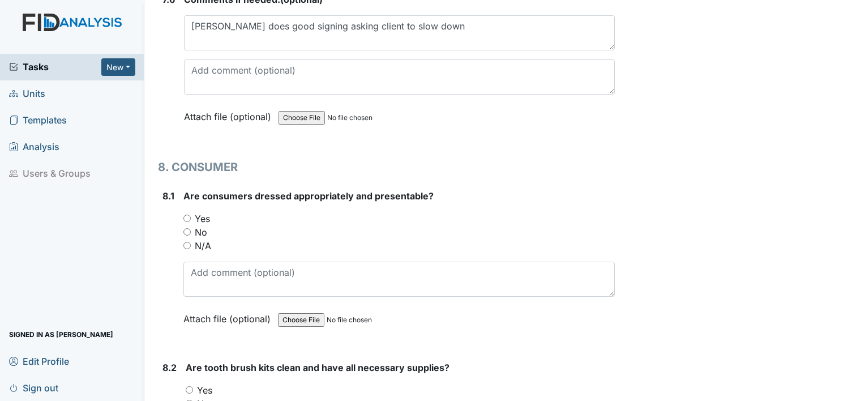
click at [186, 215] on input "Yes" at bounding box center [186, 218] width 7 height 7
radio input "true"
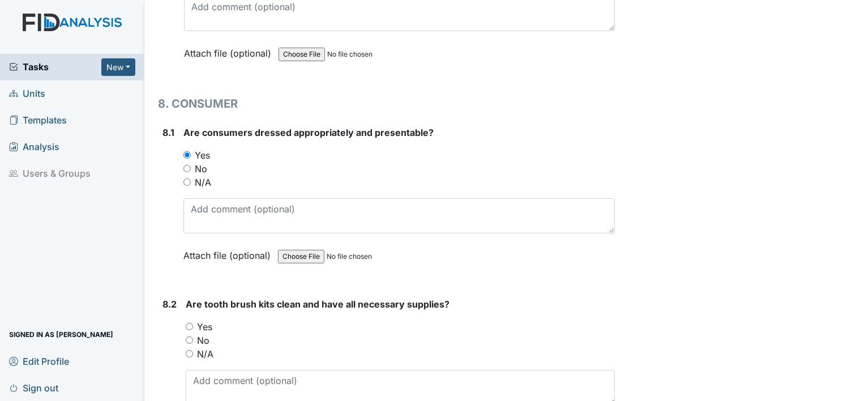
scroll to position [11054, 0]
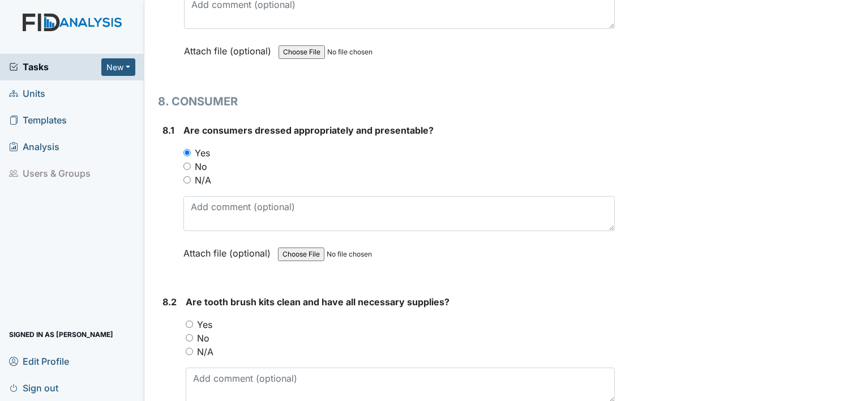
click at [188, 320] on input "Yes" at bounding box center [189, 323] width 7 height 7
radio input "true"
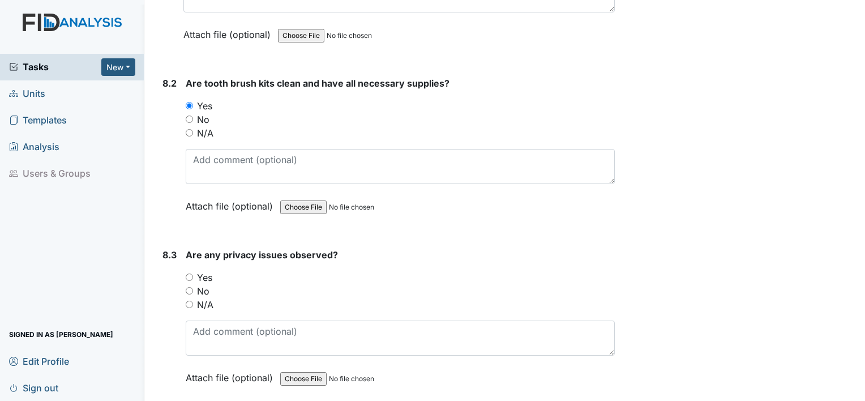
scroll to position [11287, 0]
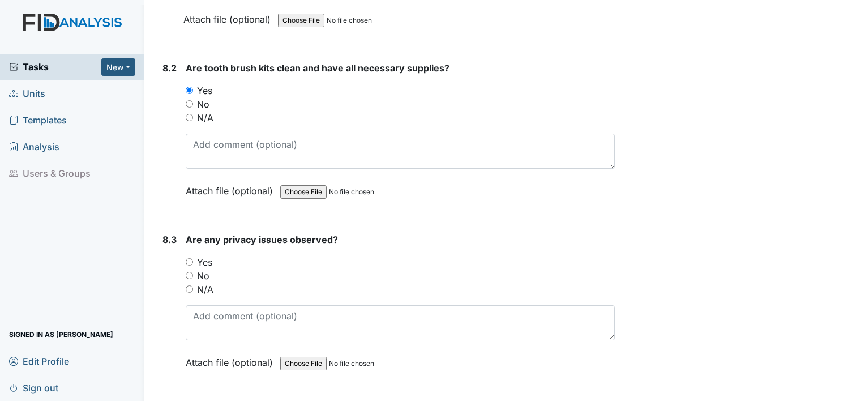
click at [188, 285] on input "N/A" at bounding box center [189, 288] width 7 height 7
radio input "true"
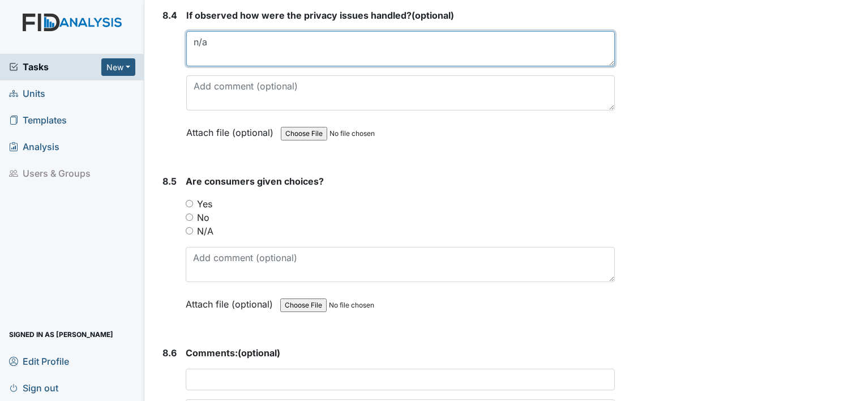
scroll to position [11685, 0]
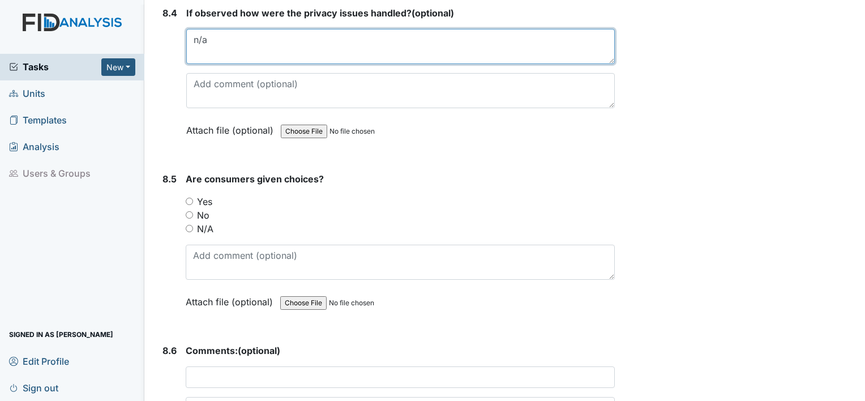
type textarea "n/a"
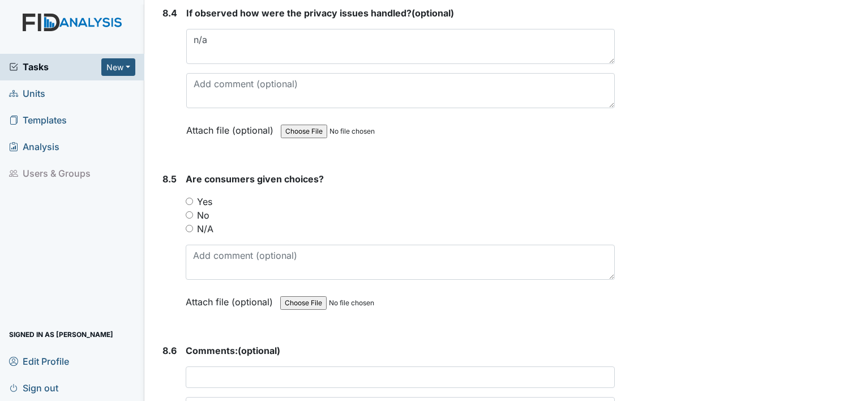
click at [190, 198] on input "Yes" at bounding box center [189, 201] width 7 height 7
radio input "true"
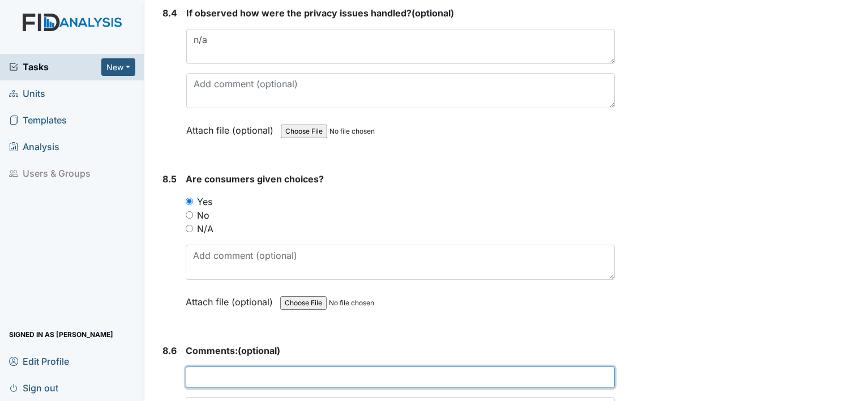
click at [243, 366] on input "text" at bounding box center [400, 377] width 429 height 22
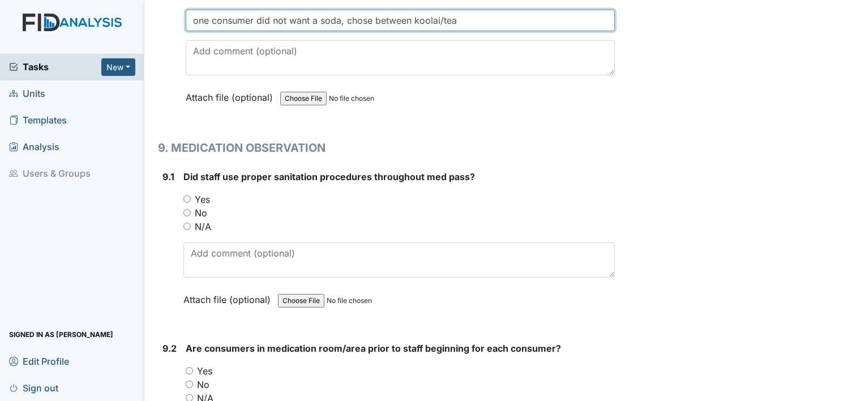
scroll to position [12053, 0]
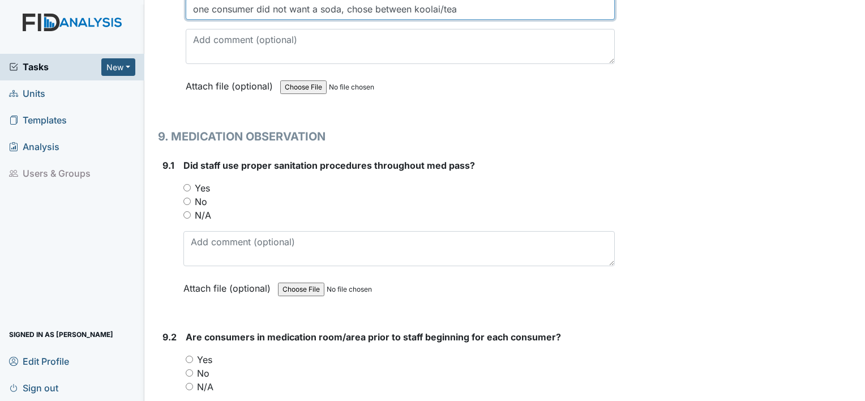
type input "one consumer did not want a soda, chose between koolai/tea"
click at [188, 184] on input "Yes" at bounding box center [186, 187] width 7 height 7
radio input "true"
click at [187, 356] on input "Yes" at bounding box center [189, 359] width 7 height 7
radio input "true"
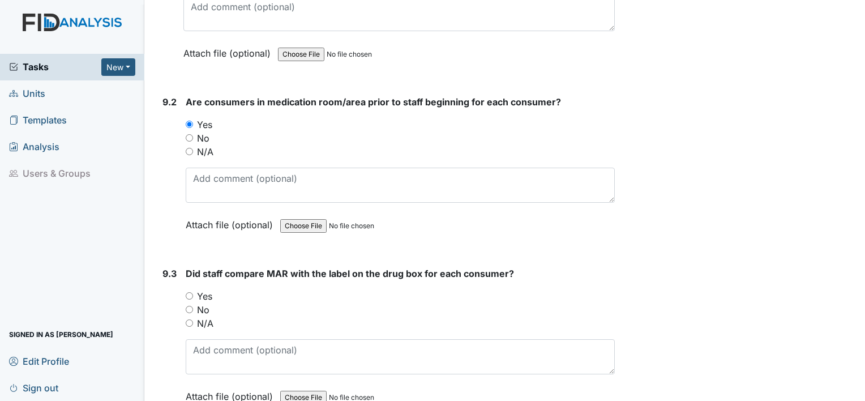
scroll to position [12290, 0]
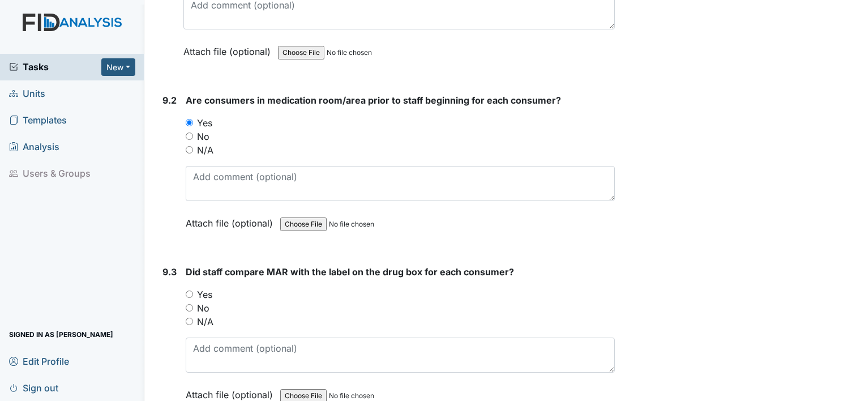
click at [194, 288] on div "Yes" at bounding box center [400, 295] width 429 height 14
click at [192, 290] on input "Yes" at bounding box center [189, 293] width 7 height 7
radio input "true"
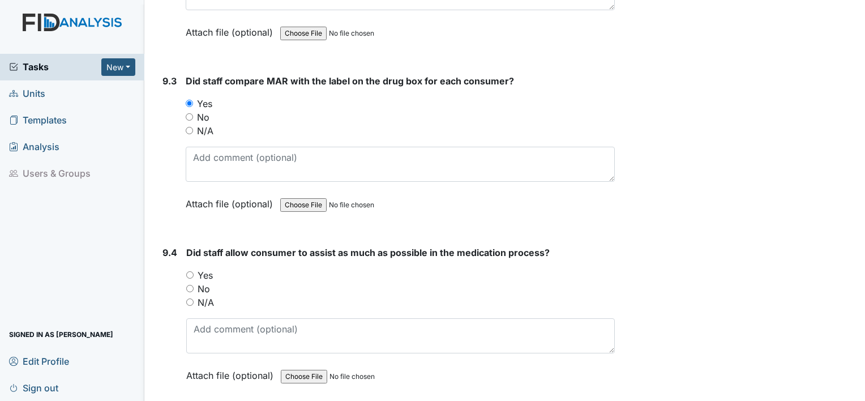
scroll to position [12508, 0]
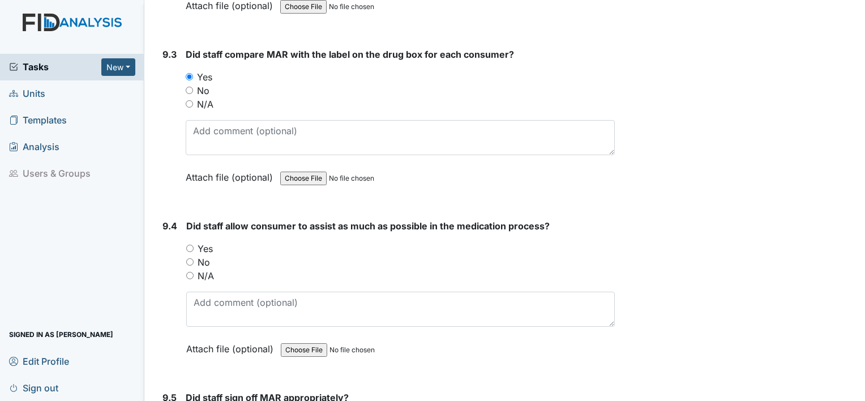
click at [189, 245] on input "Yes" at bounding box center [189, 248] width 7 height 7
radio input "true"
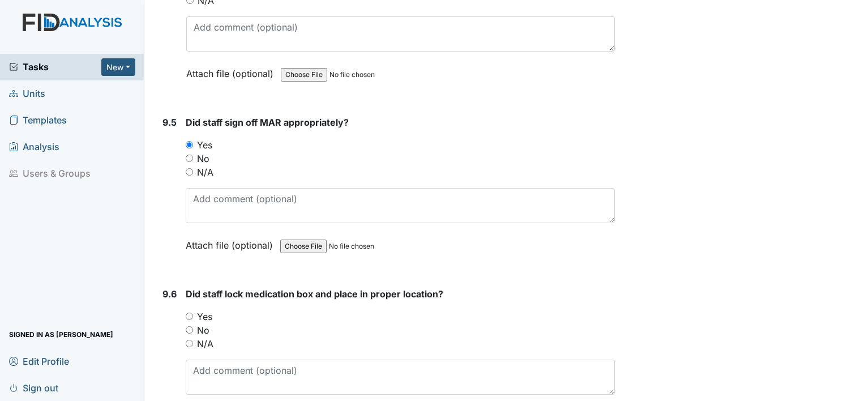
scroll to position [12829, 0]
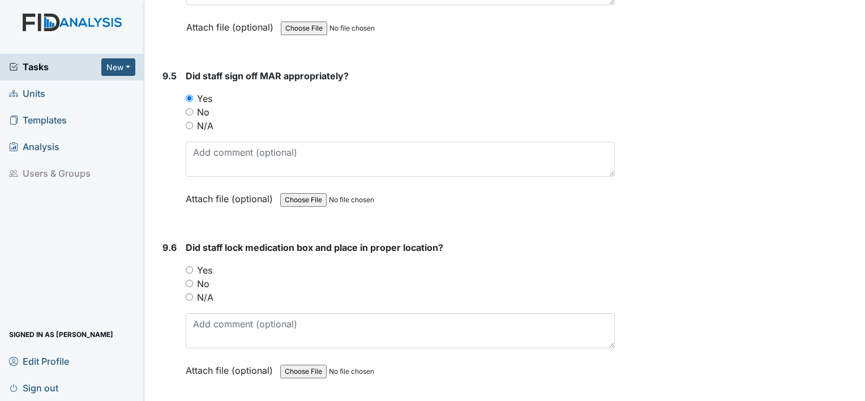
click at [187, 266] on input "Yes" at bounding box center [189, 269] width 7 height 7
radio input "true"
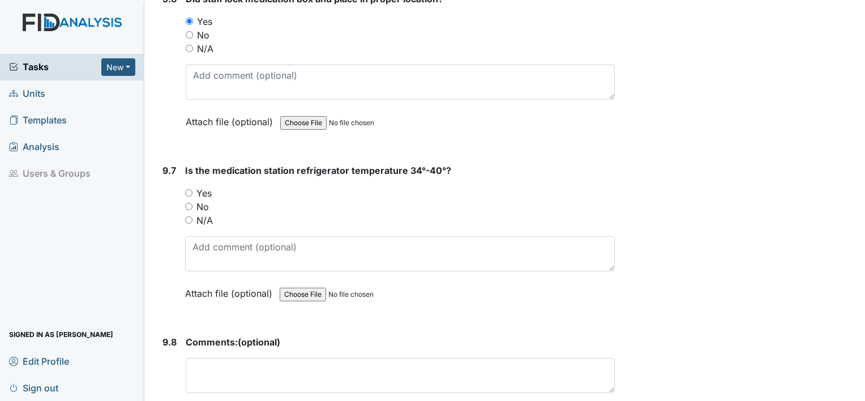
scroll to position [13082, 0]
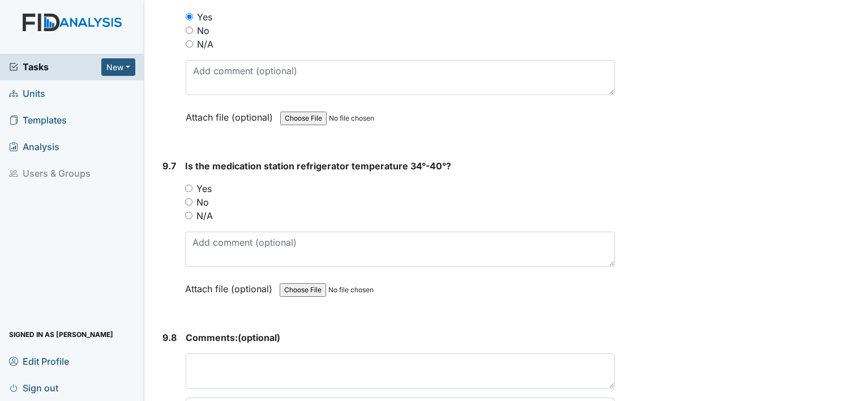
click at [190, 212] on input "N/A" at bounding box center [188, 215] width 7 height 7
radio input "true"
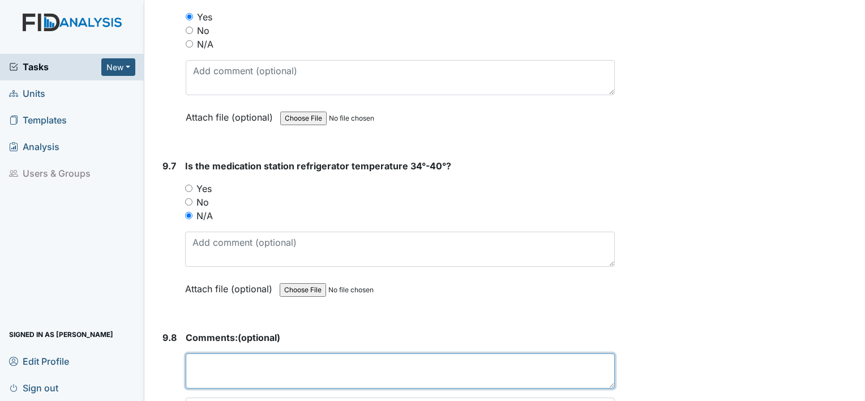
click at [203, 353] on textarea at bounding box center [400, 370] width 429 height 35
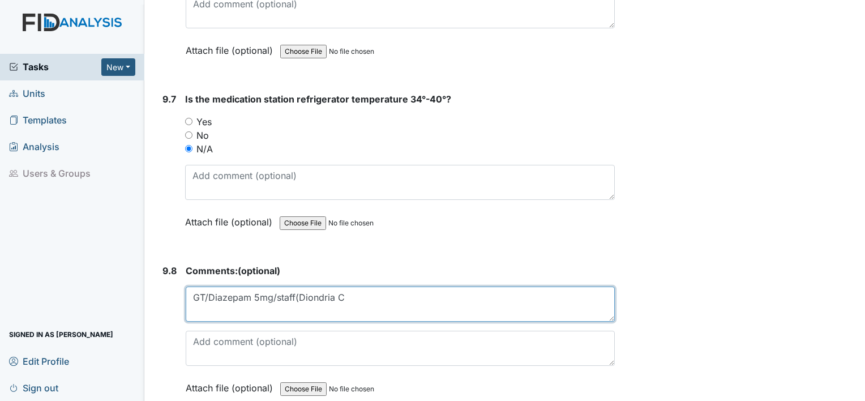
type textarea "GT/Diazepam 5mg/staff(Diondria C"
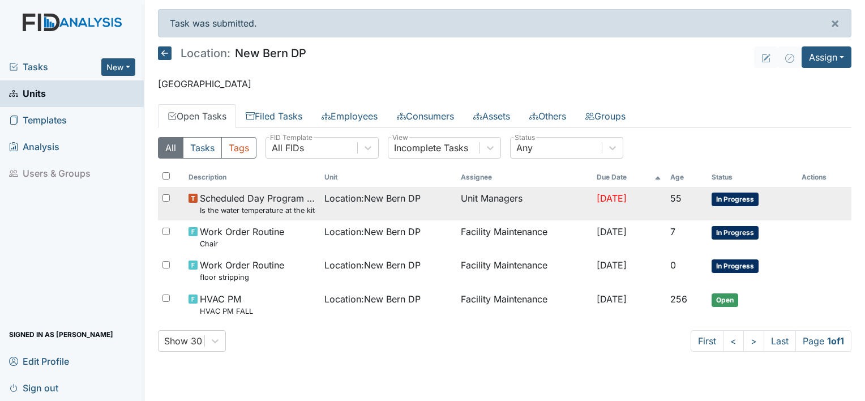
click at [747, 196] on span "In Progress" at bounding box center [735, 200] width 47 height 14
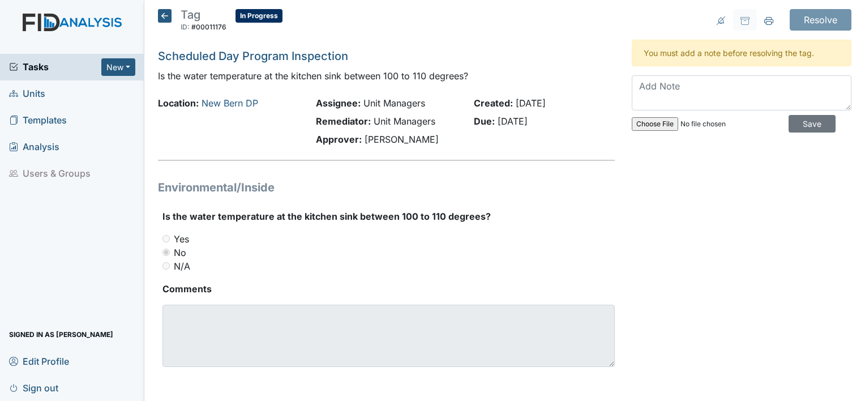
click at [162, 17] on icon at bounding box center [165, 16] width 14 height 14
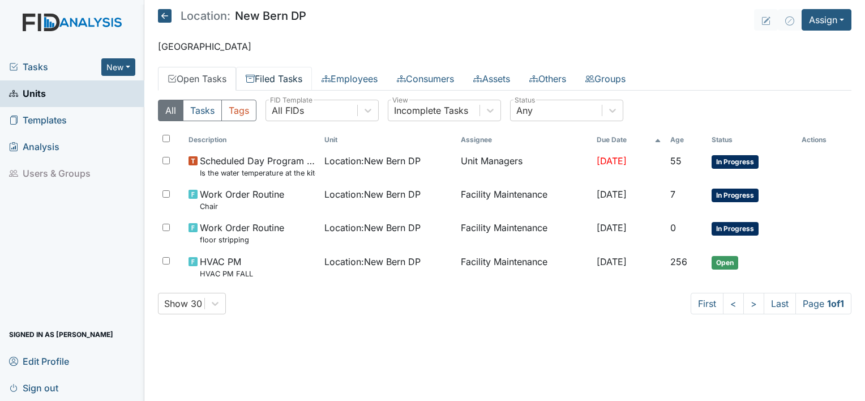
click at [280, 76] on link "Filed Tasks" at bounding box center [274, 79] width 76 height 24
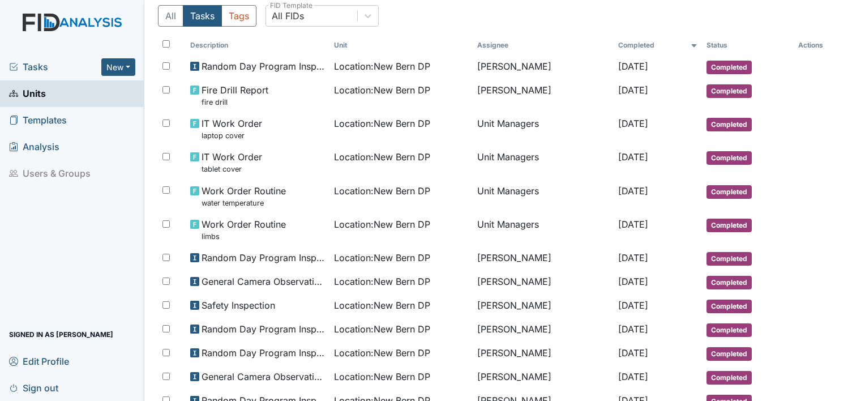
scroll to position [92, 0]
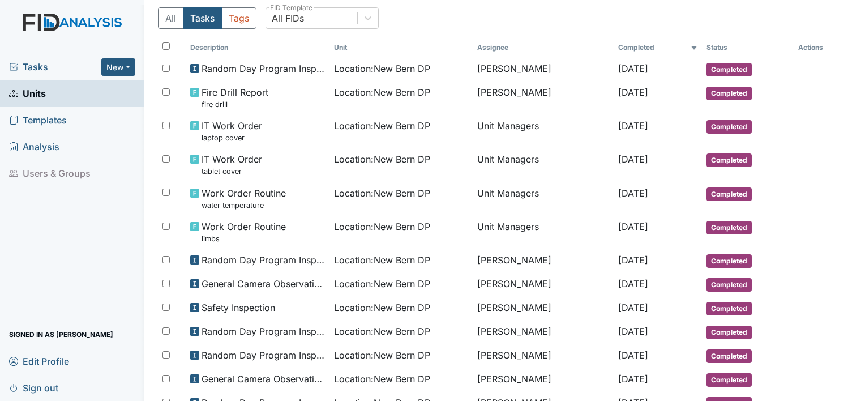
click at [59, 385] on link "Sign out" at bounding box center [72, 387] width 144 height 27
